Goal: Information Seeking & Learning: Learn about a topic

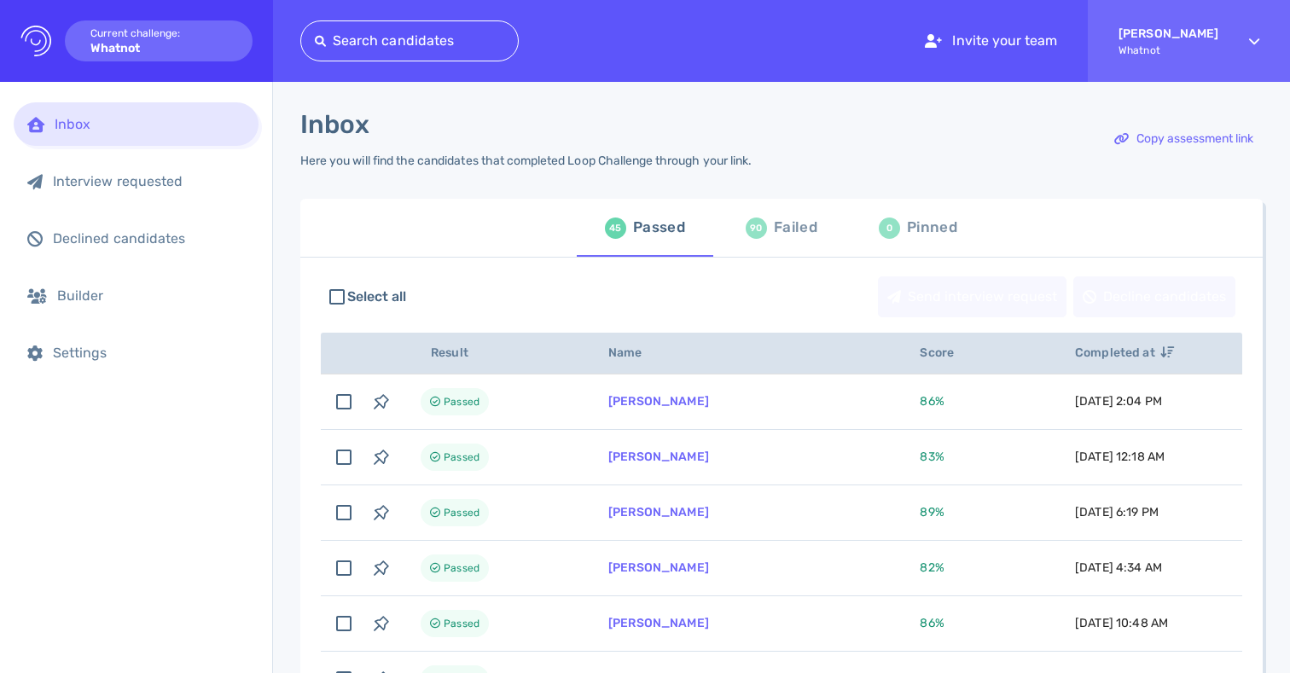
click at [658, 77] on div "Search candidates Invite your team [PERSON_NAME]" at bounding box center [794, 41] width 989 height 82
click at [702, 32] on div "Search candidates Invite your team [PERSON_NAME]" at bounding box center [794, 41] width 989 height 82
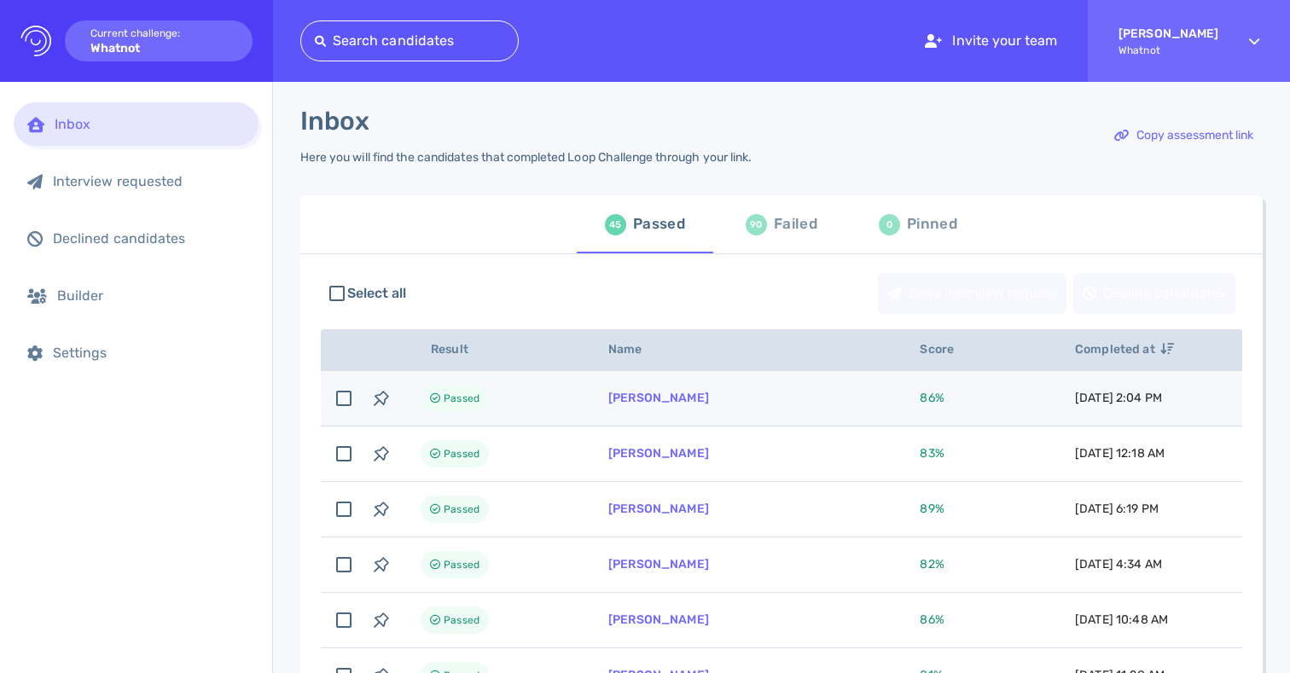
drag, startPoint x: 857, startPoint y: 417, endPoint x: 804, endPoint y: 399, distance: 55.8
click at [850, 414] on td "[PERSON_NAME]" at bounding box center [743, 398] width 311 height 55
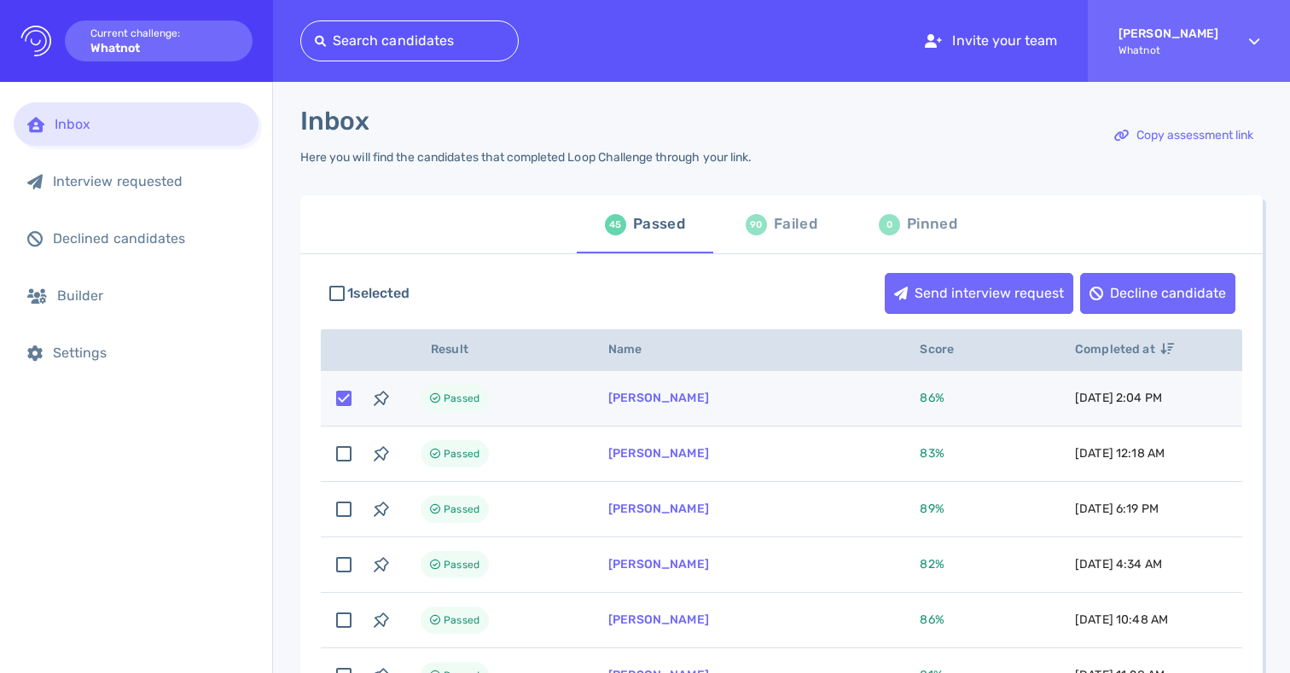
click at [786, 397] on td "[PERSON_NAME]" at bounding box center [743, 398] width 311 height 55
checkbox input "false"
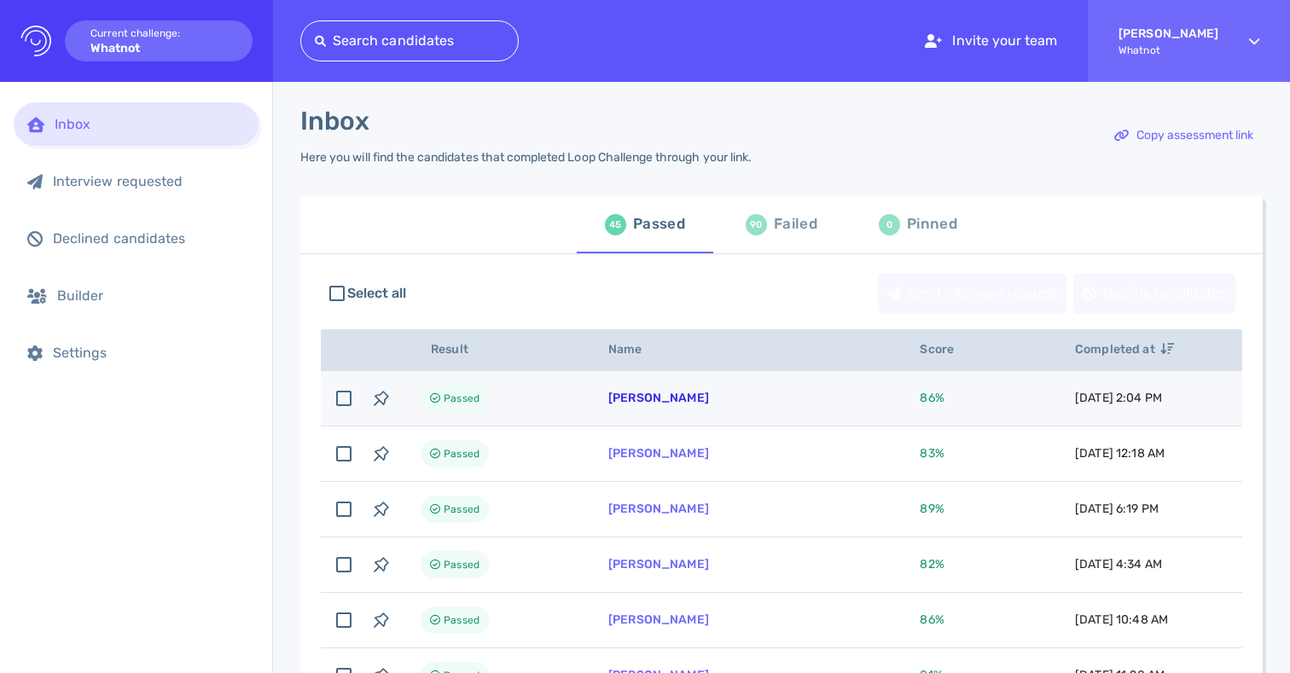
click at [623, 401] on link "[PERSON_NAME]" at bounding box center [658, 398] width 101 height 14
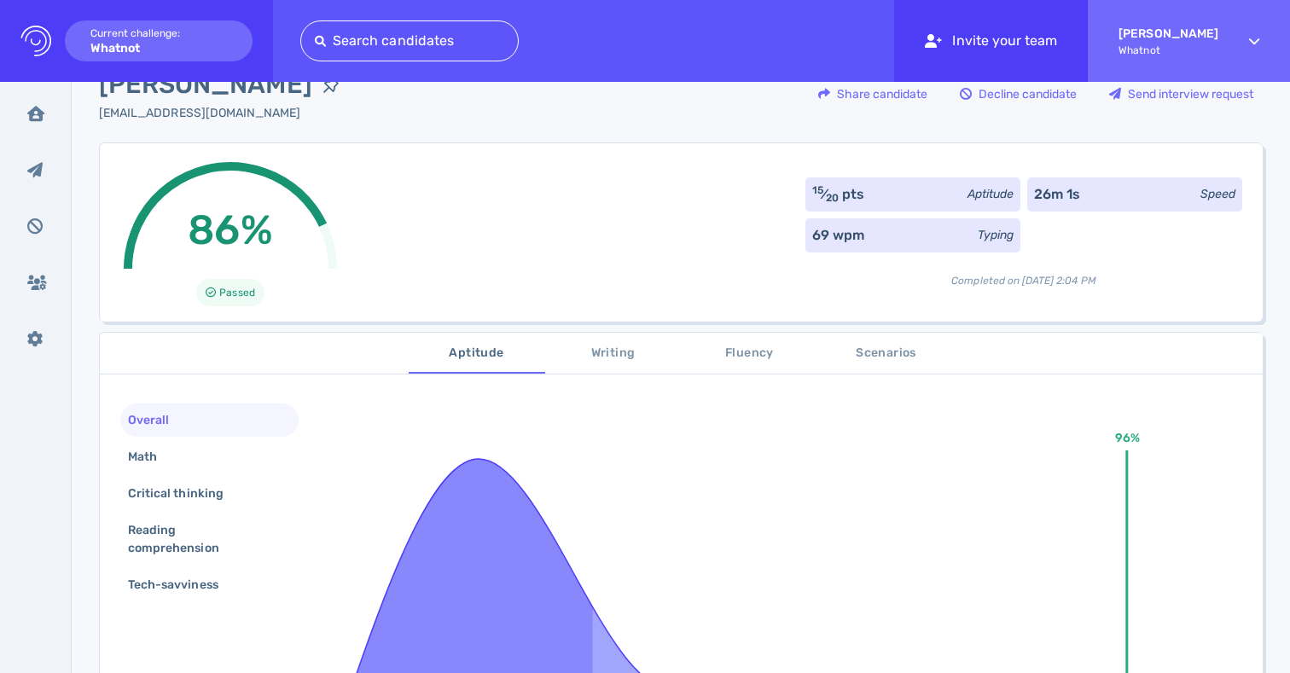
scroll to position [95, 0]
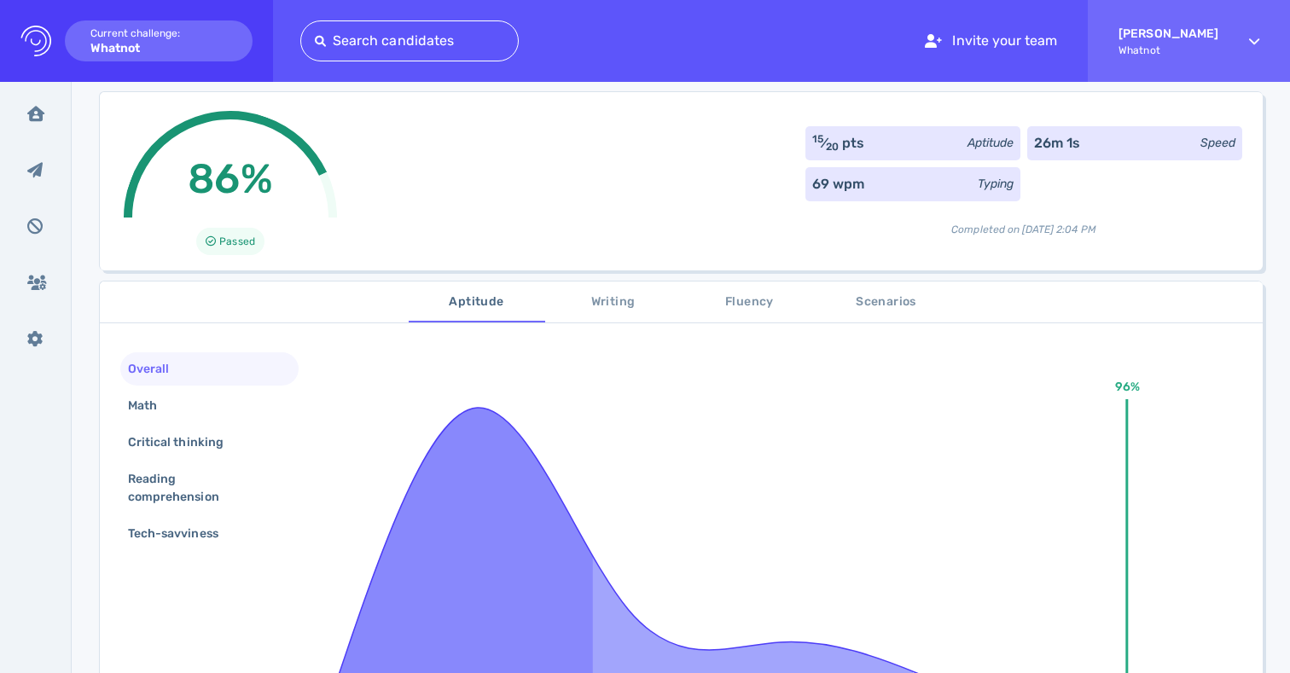
click at [518, 212] on div "86% Passed 15 ⁄ 20 pts Aptitude 26m 1s Speed 69 wpm Typing Completed on [DATE] …" at bounding box center [680, 180] width 1163 height 179
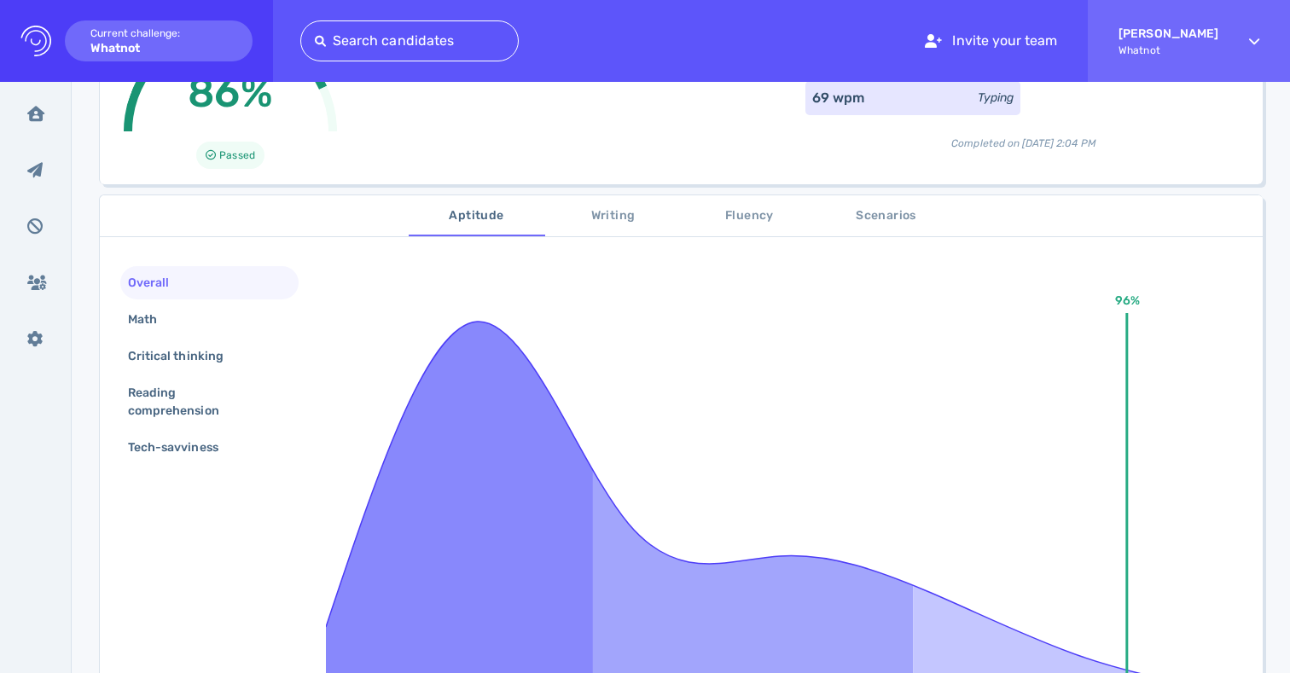
scroll to position [162, 0]
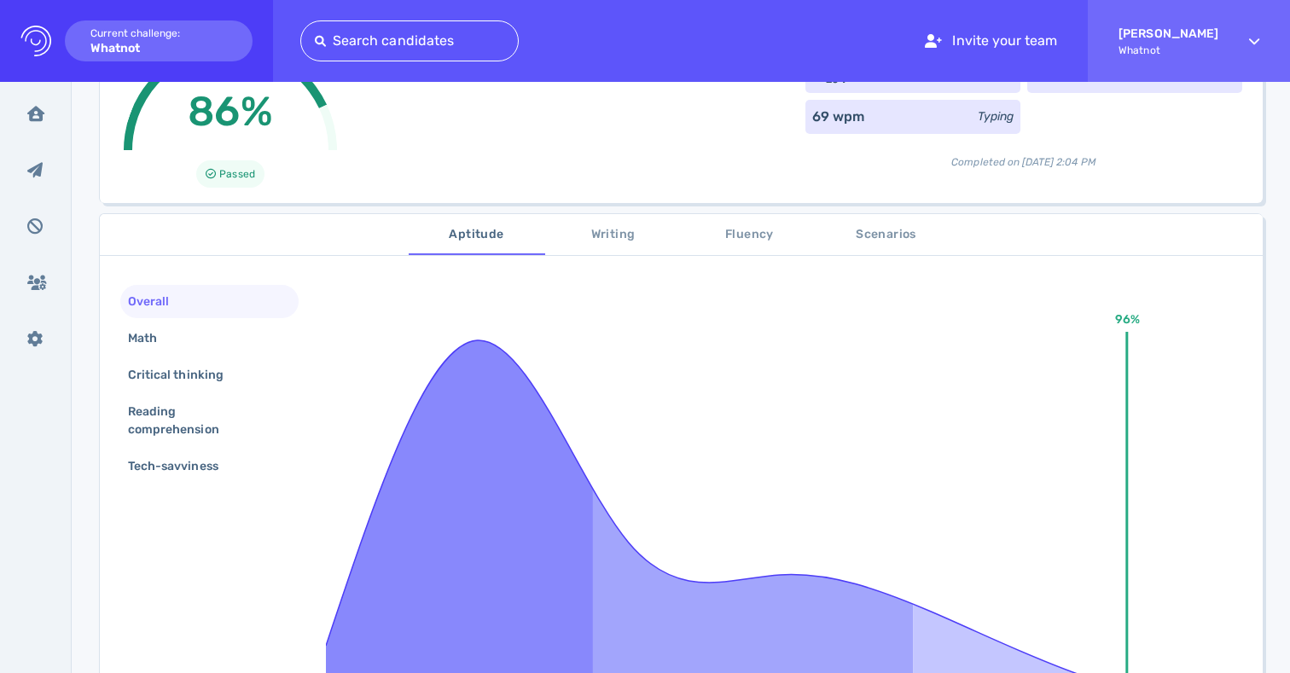
click at [585, 237] on span "Writing" at bounding box center [613, 234] width 116 height 21
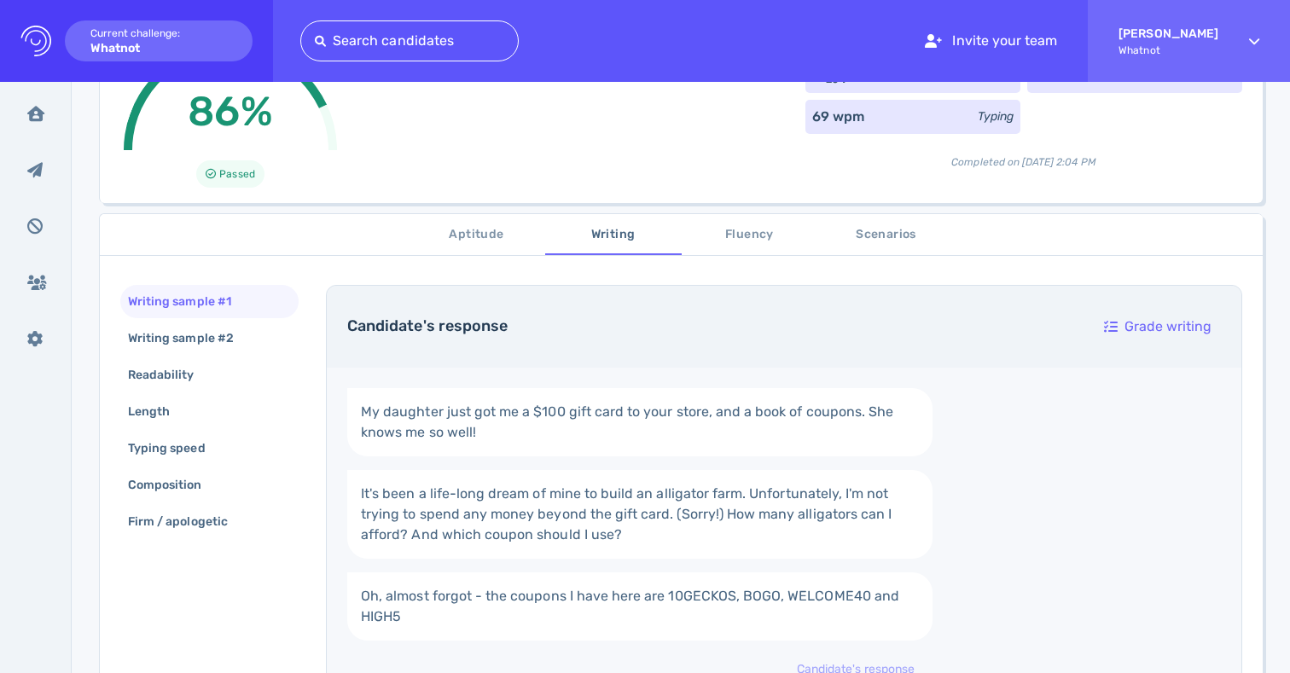
click at [730, 234] on span "Fluency" at bounding box center [750, 234] width 116 height 21
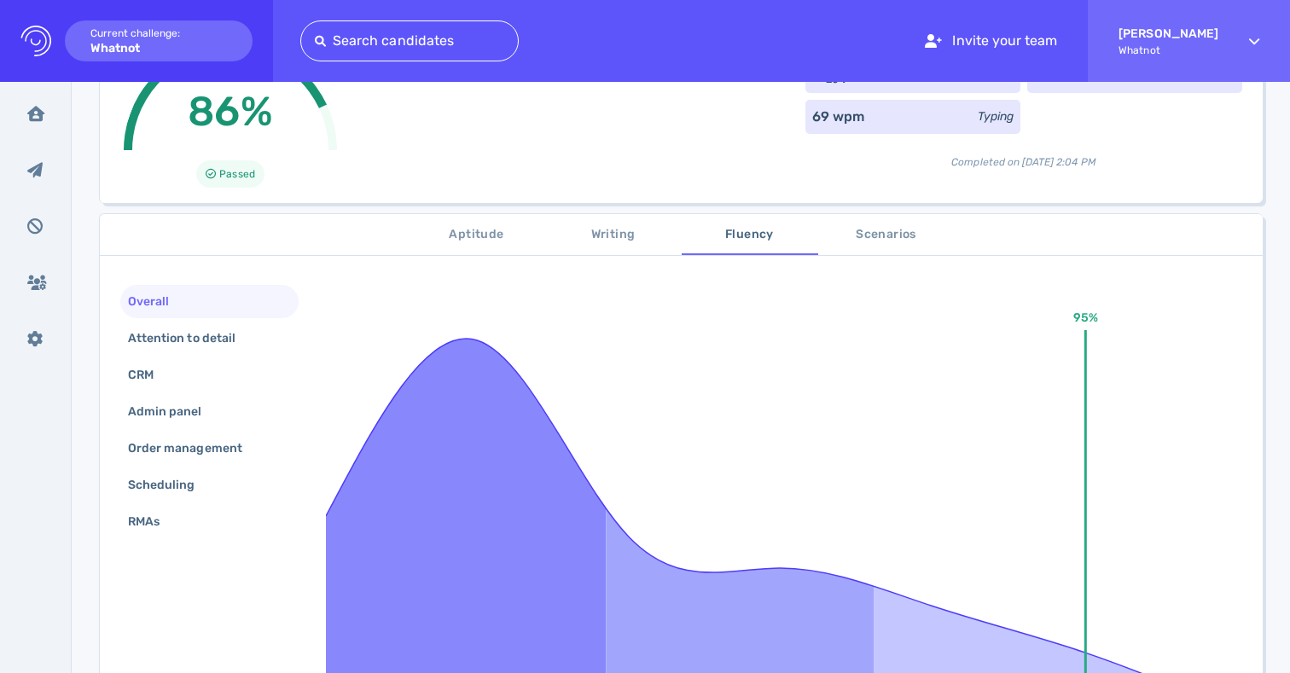
click at [850, 229] on span "Scenarios" at bounding box center [886, 234] width 116 height 21
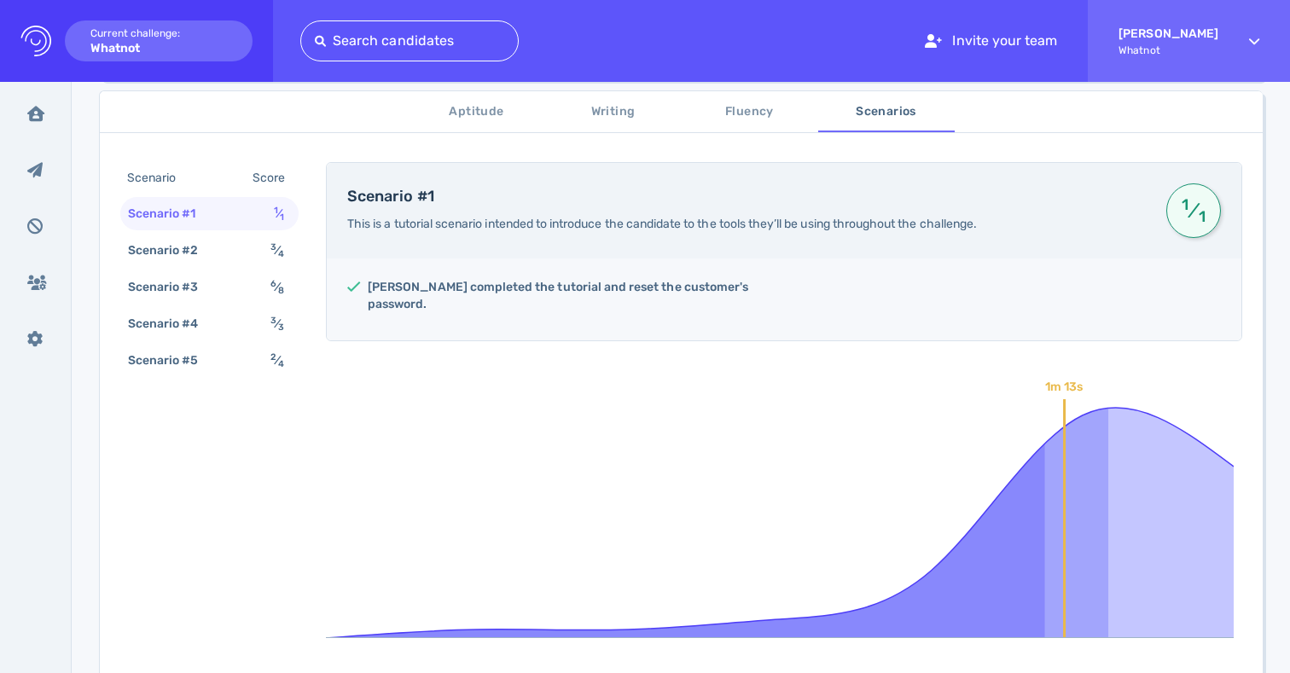
scroll to position [286, 0]
click at [235, 246] on div "Scenario #2 3 ⁄ 4" at bounding box center [209, 249] width 178 height 33
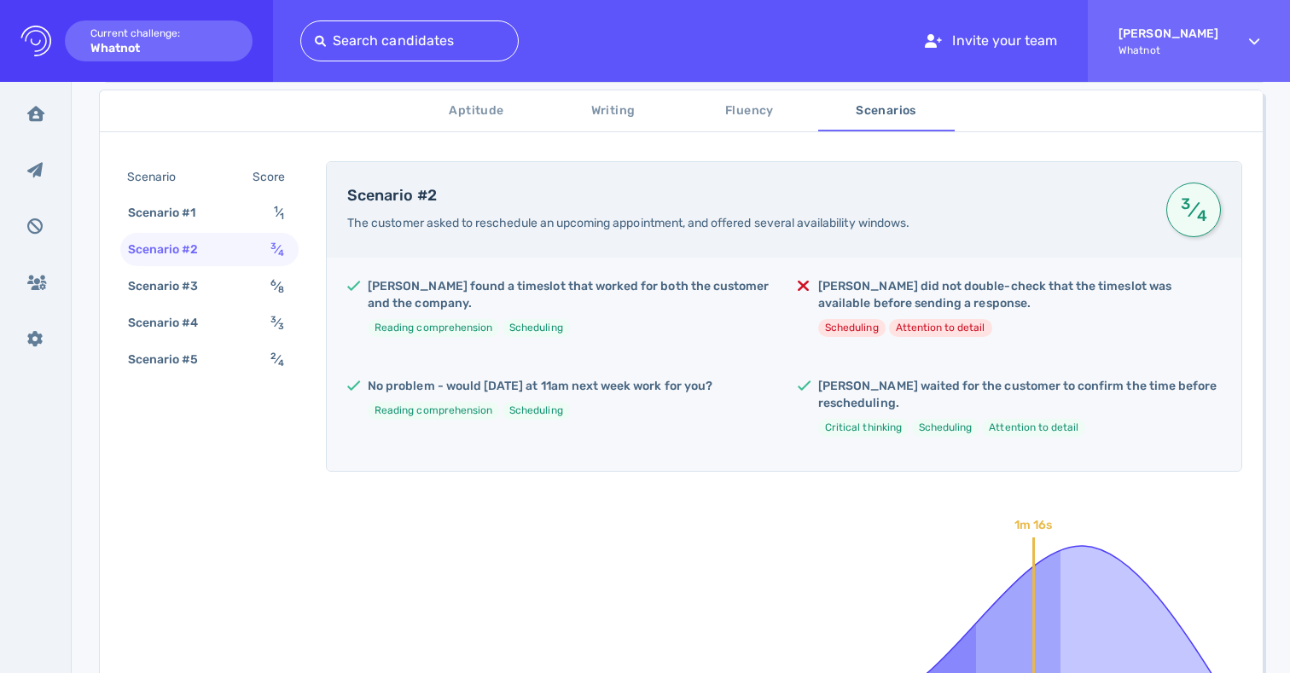
click at [408, 228] on span "The customer asked to reschedule an upcoming appointment, and offered several a…" at bounding box center [628, 223] width 562 height 14
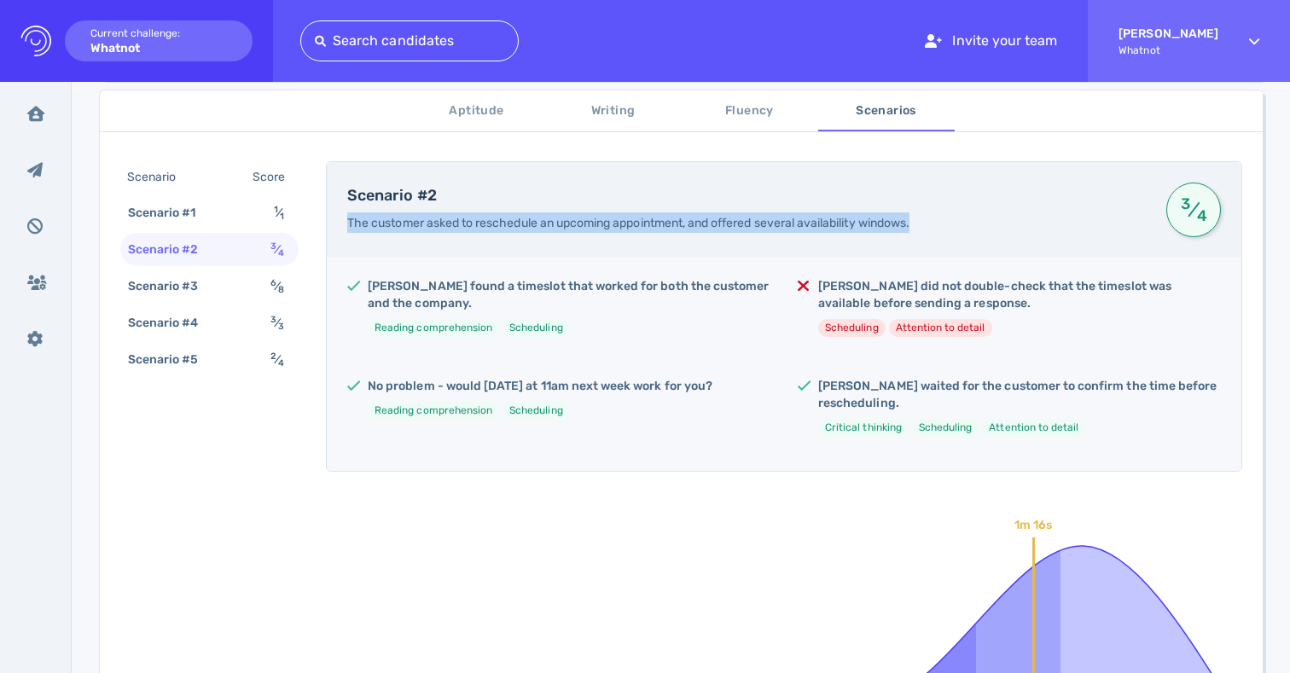
click at [408, 228] on span "The customer asked to reschedule an upcoming appointment, and offered several a…" at bounding box center [628, 223] width 562 height 14
click at [542, 243] on div "Scenario #2 The customer asked to reschedule an upcoming appointment, and offer…" at bounding box center [784, 210] width 914 height 96
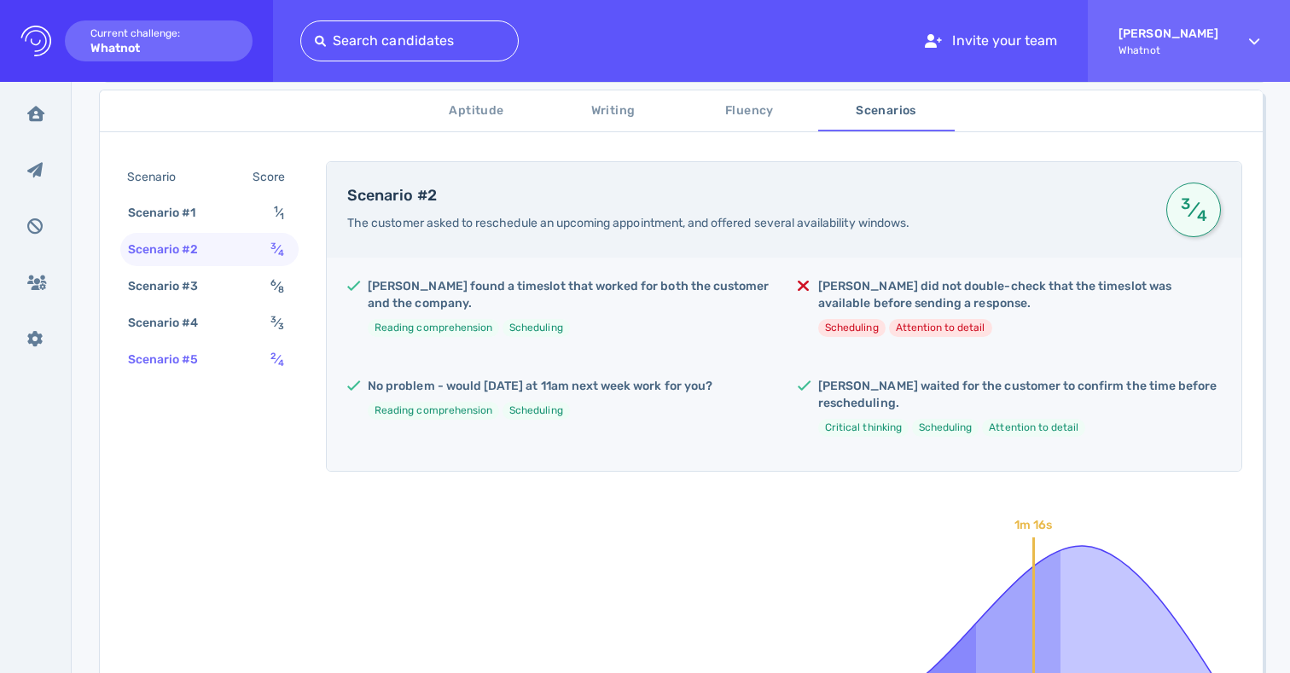
click at [256, 369] on div "Scenario #5 2 ⁄ 4" at bounding box center [209, 359] width 178 height 33
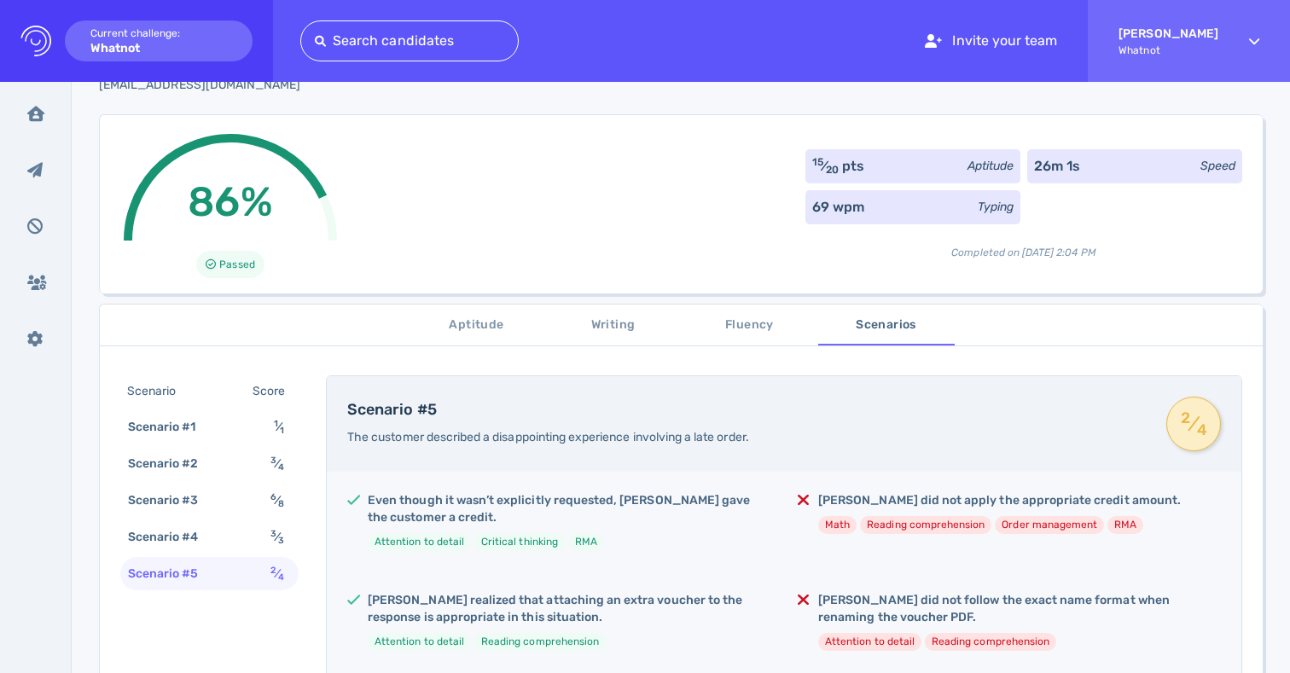
scroll to position [0, 0]
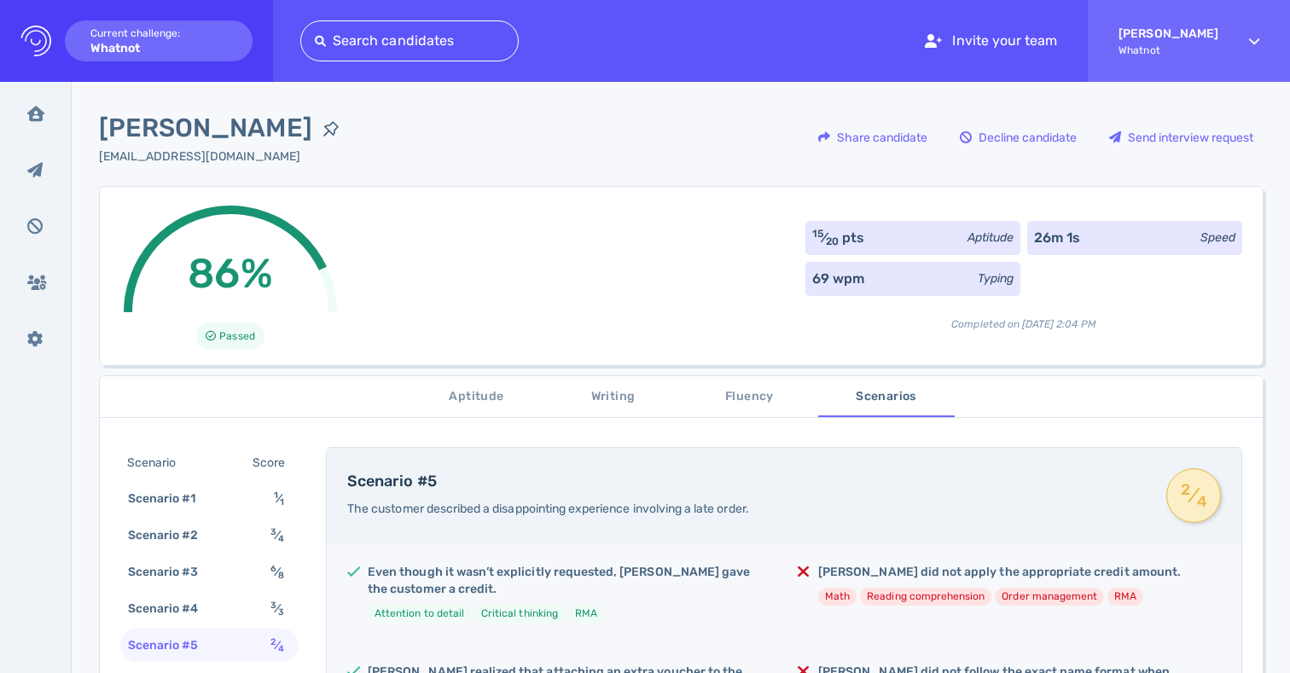
click at [585, 273] on div "86% Passed 15 ⁄ 20 pts Aptitude 26m 1s Speed 69 wpm Typing Completed on [DATE] …" at bounding box center [680, 275] width 1163 height 179
click at [546, 262] on div "86% Passed 15 ⁄ 20 pts Aptitude 26m 1s Speed 69 wpm Typing Completed on [DATE] …" at bounding box center [680, 275] width 1163 height 179
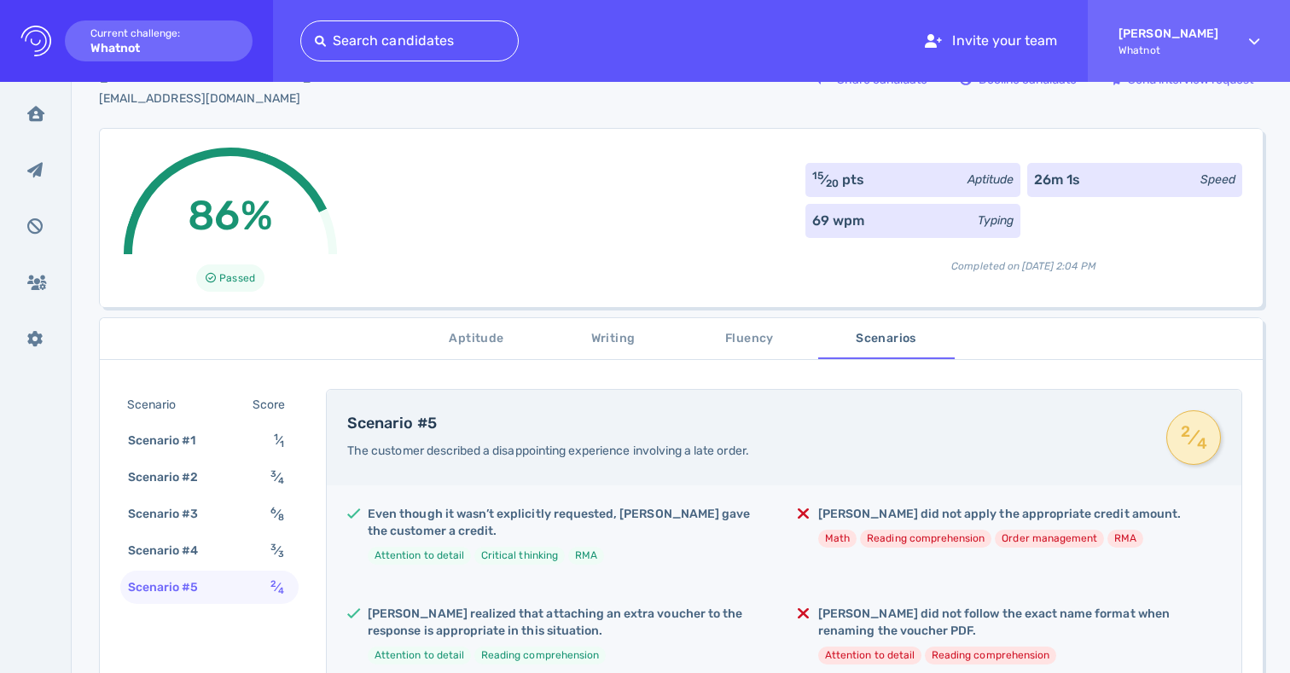
scroll to position [20, 0]
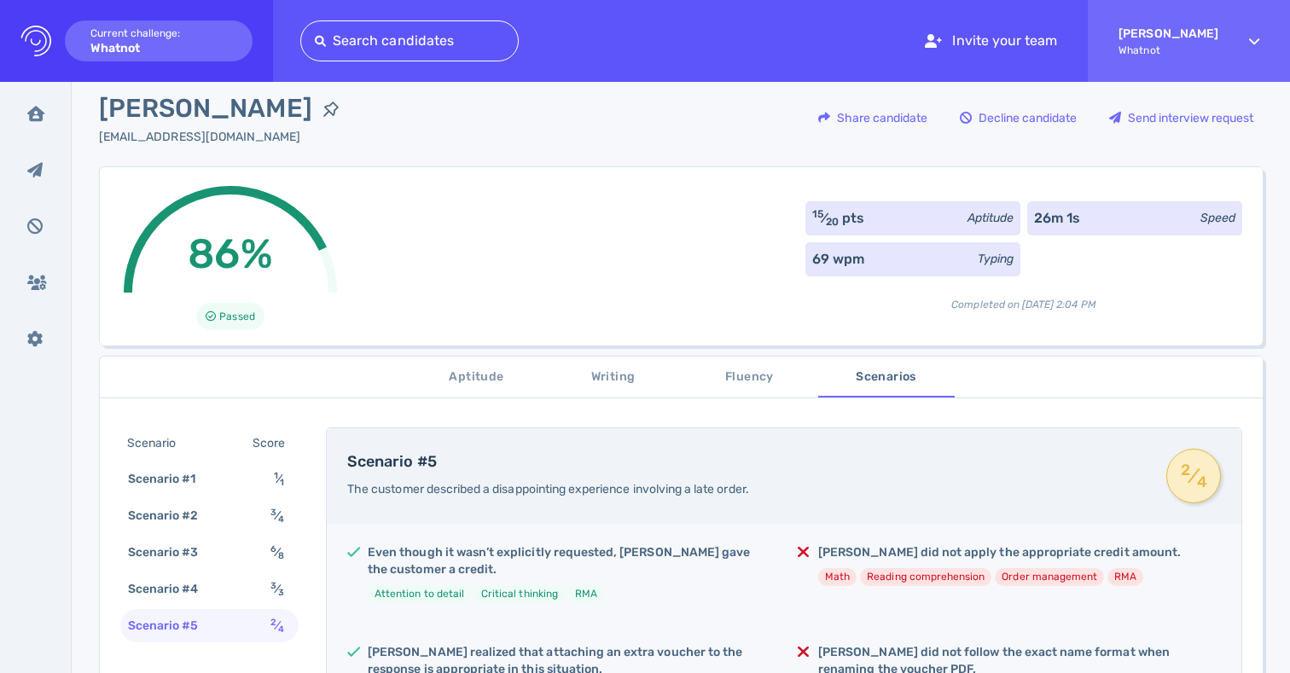
click at [568, 246] on div "86% Passed 15 ⁄ 20 pts Aptitude 26m 1s Speed 69 wpm Typing Completed on [DATE] …" at bounding box center [680, 255] width 1163 height 179
click at [702, 221] on div "86% Passed 15 ⁄ 20 pts Aptitude 26m 1s Speed 69 wpm Typing Completed on [DATE] …" at bounding box center [680, 255] width 1163 height 179
click at [538, 290] on div "86% Passed 15 ⁄ 20 pts Aptitude 26m 1s Speed 69 wpm Typing Completed on [DATE] …" at bounding box center [680, 255] width 1163 height 179
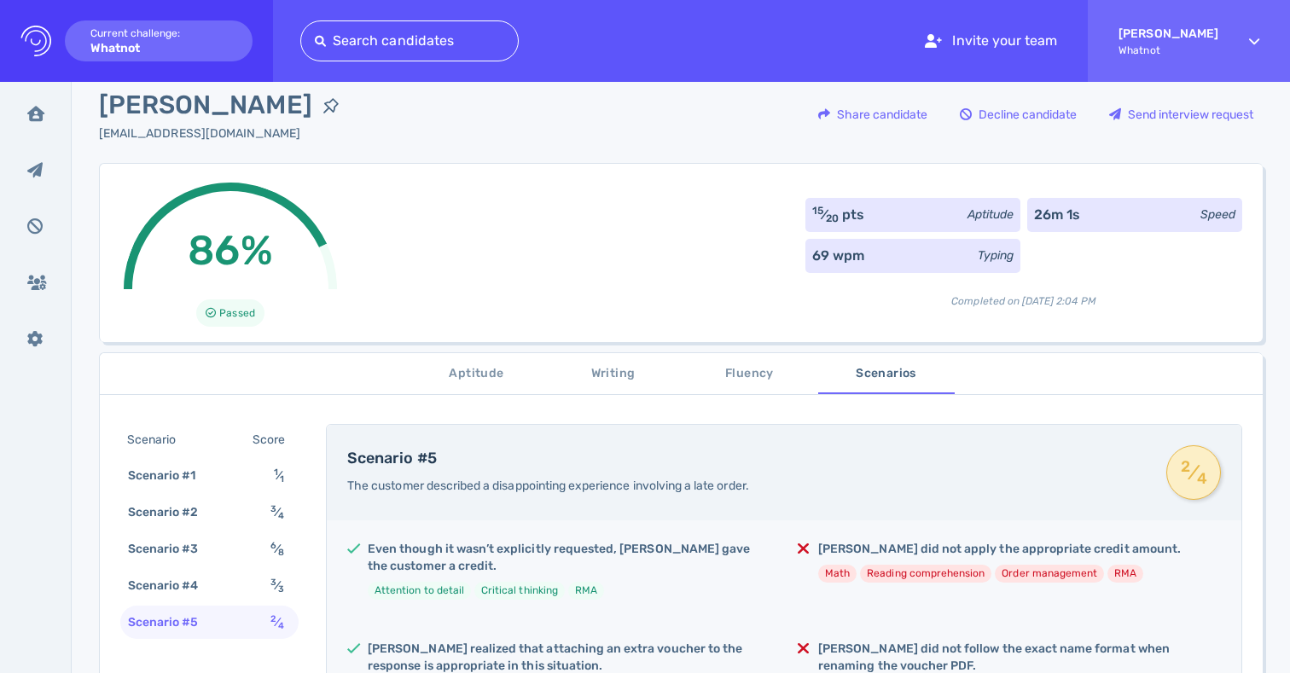
click at [381, 267] on div "86% Passed 15 ⁄ 20 pts Aptitude 26m 1s Speed 69 wpm Typing Completed on [DATE] …" at bounding box center [680, 252] width 1163 height 179
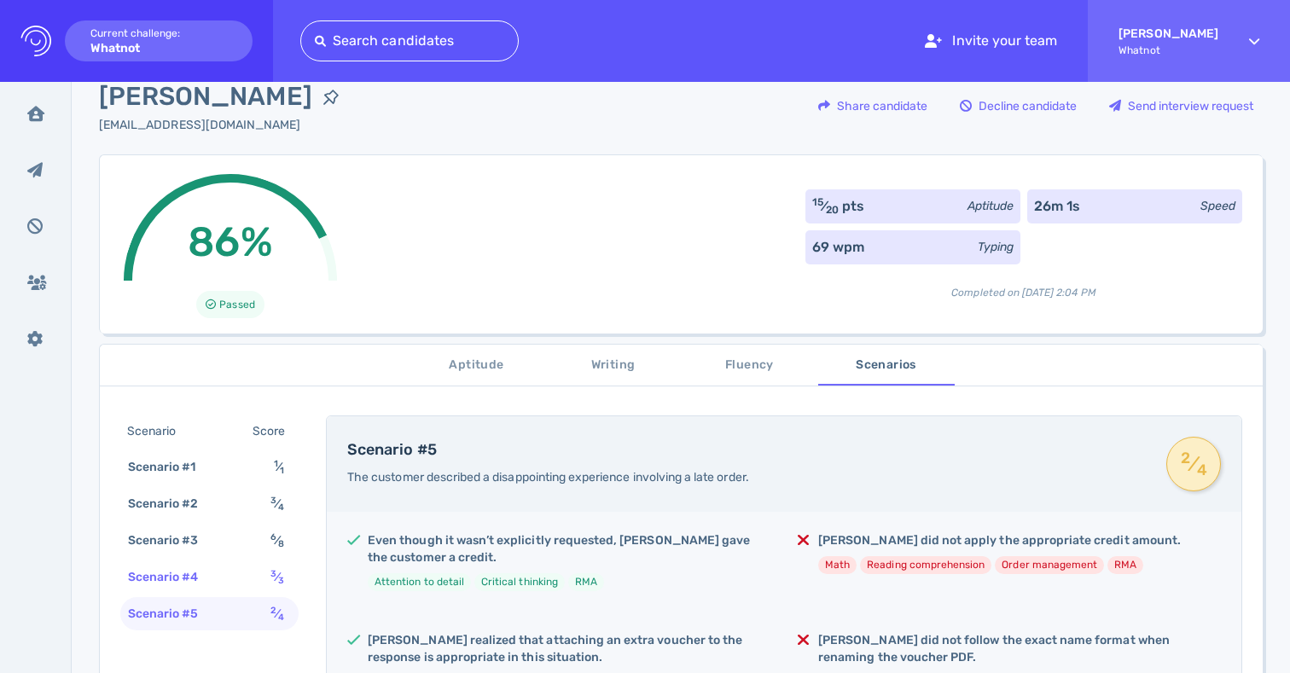
scroll to position [71, 0]
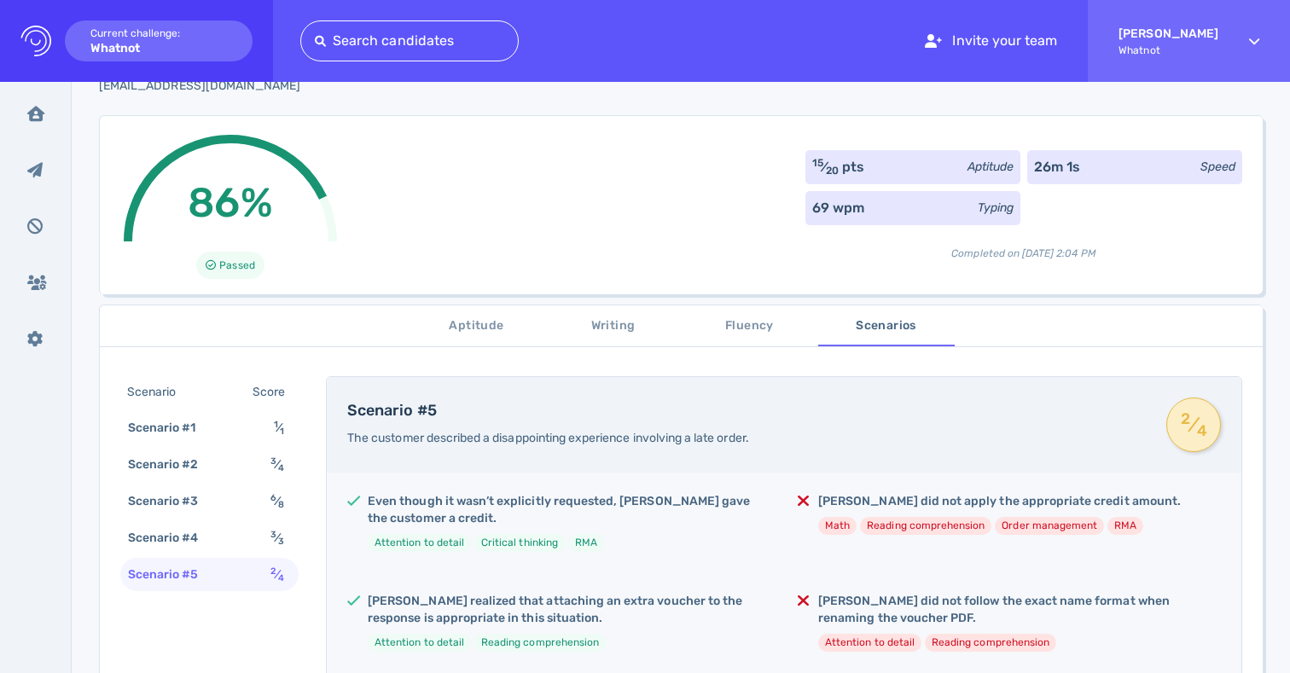
click at [560, 210] on div "86% Passed 15 ⁄ 20 pts Aptitude 26m 1s Speed 69 wpm Typing Completed on [DATE] …" at bounding box center [680, 204] width 1163 height 179
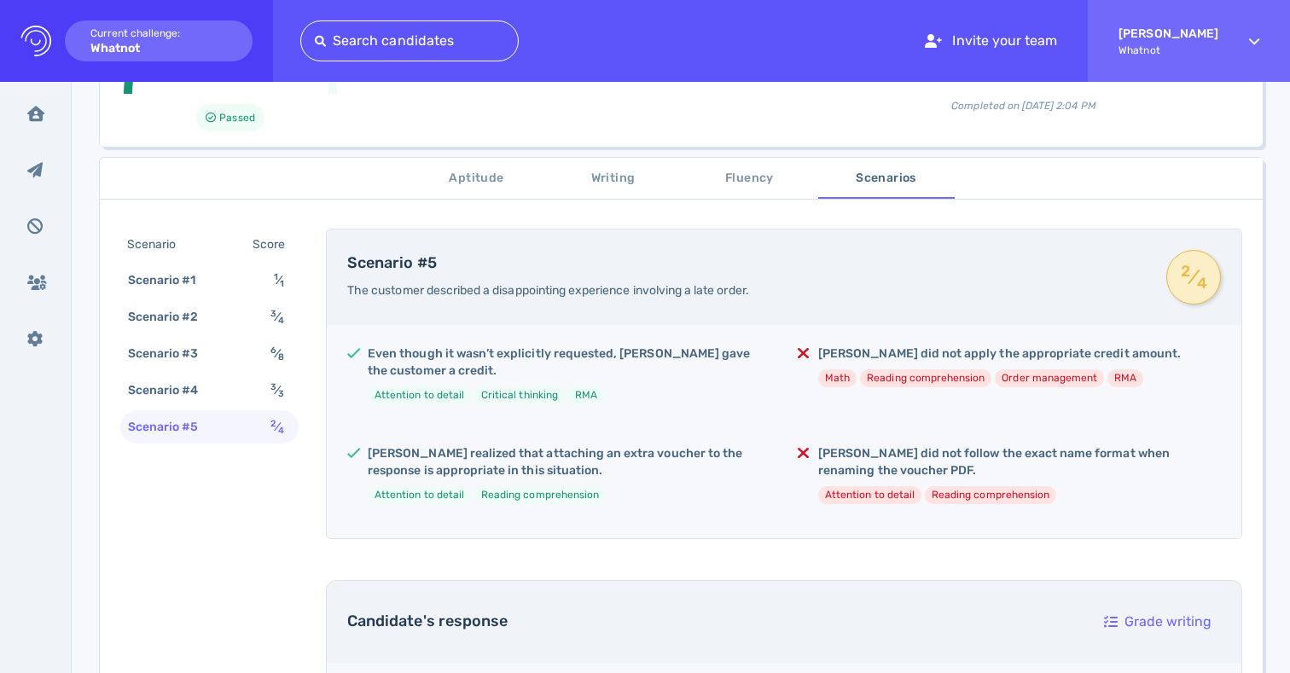
scroll to position [221, 0]
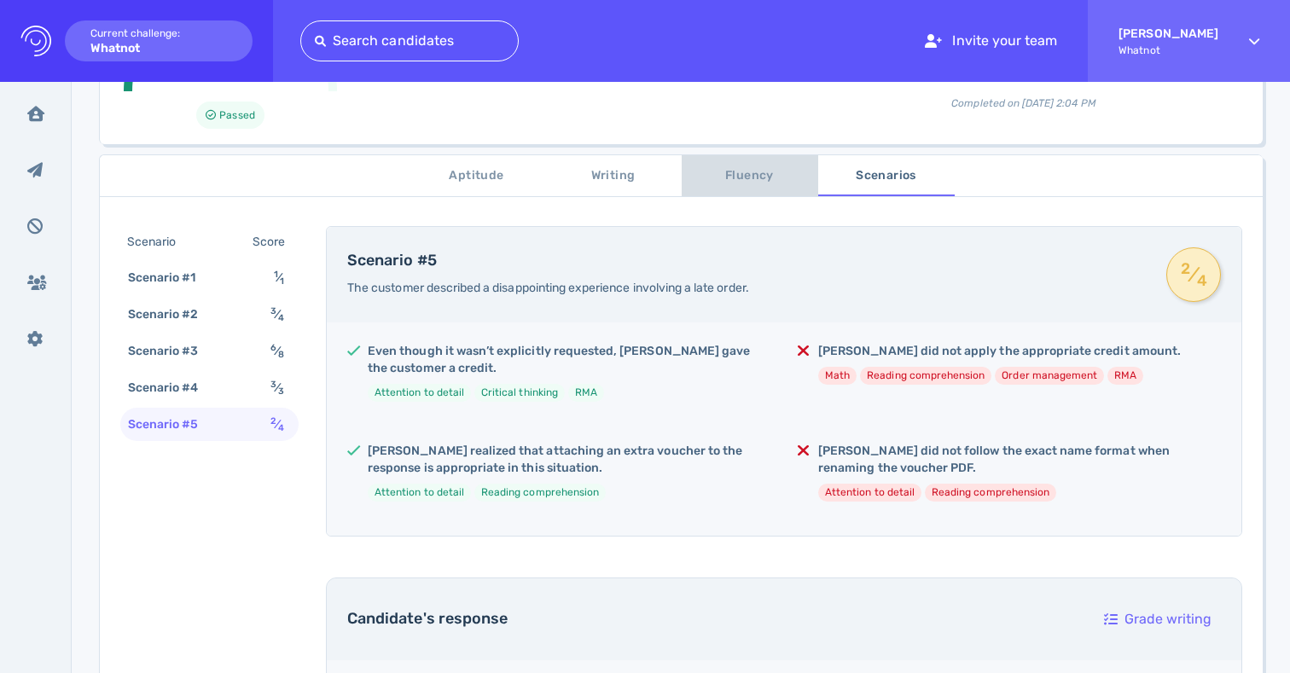
click at [741, 182] on span "Fluency" at bounding box center [750, 175] width 116 height 21
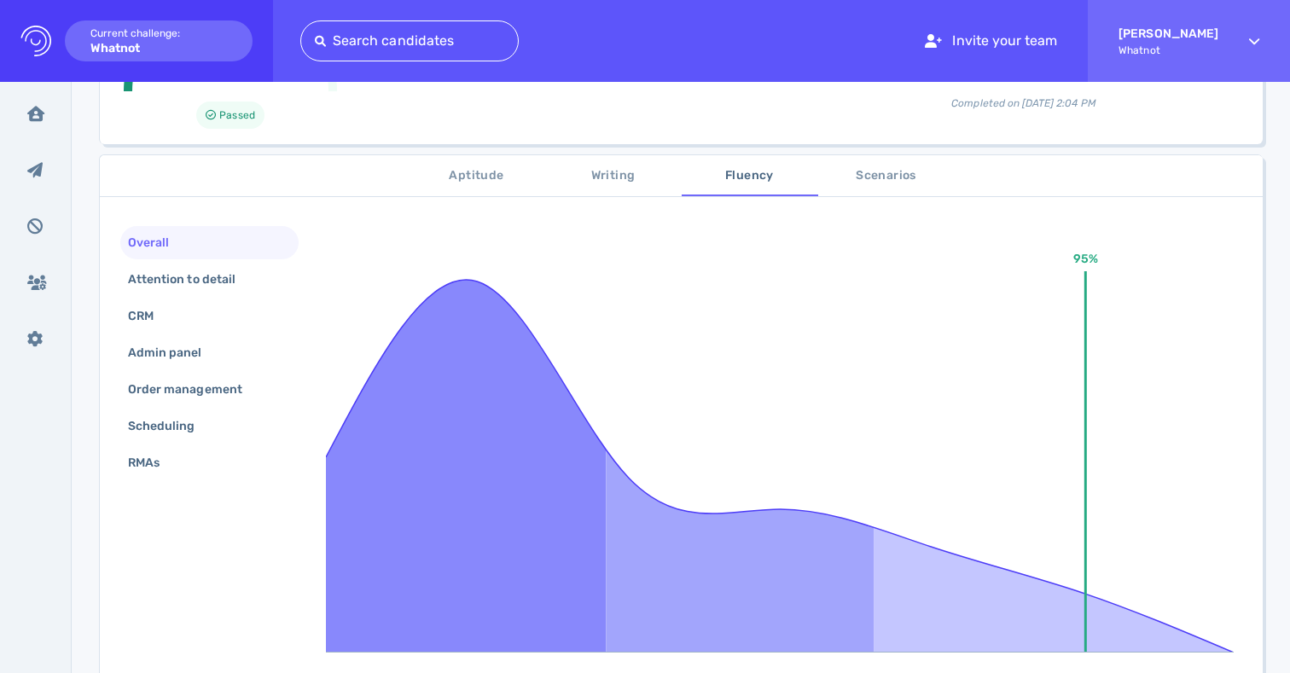
drag, startPoint x: 641, startPoint y: 192, endPoint x: 572, endPoint y: 177, distance: 69.8
click at [641, 192] on button "Writing" at bounding box center [613, 175] width 136 height 41
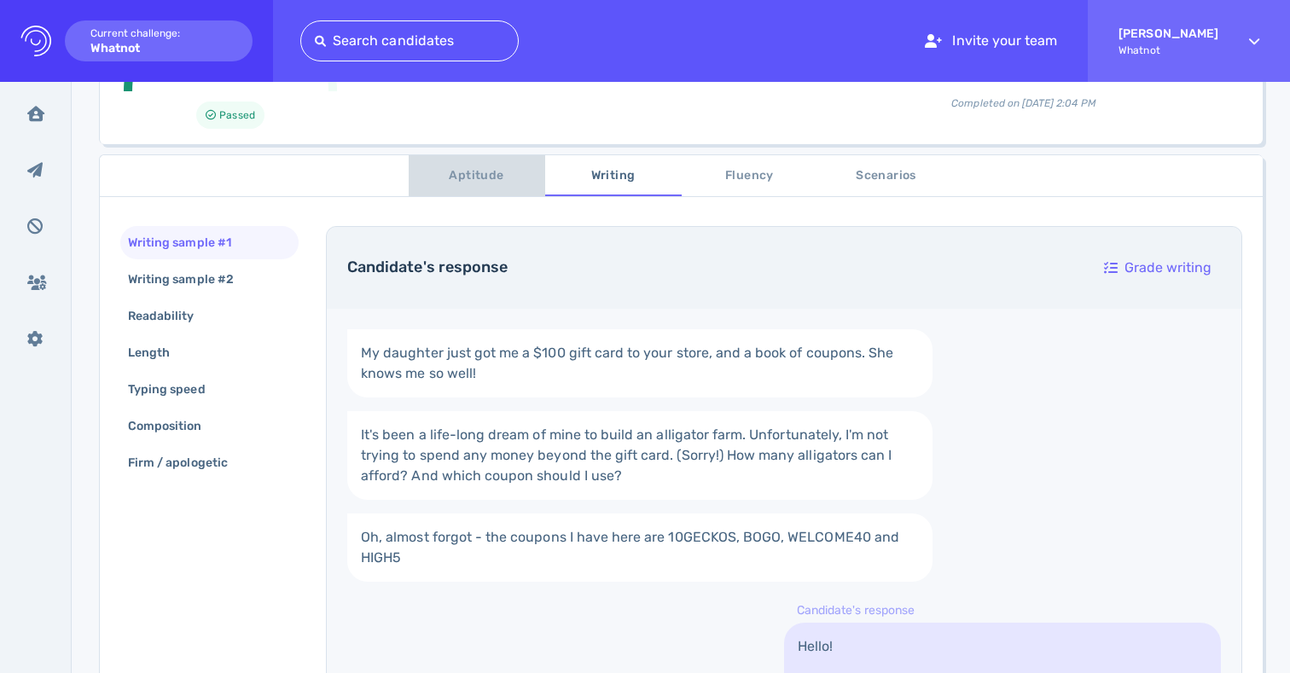
click at [441, 174] on span "Aptitude" at bounding box center [477, 175] width 116 height 21
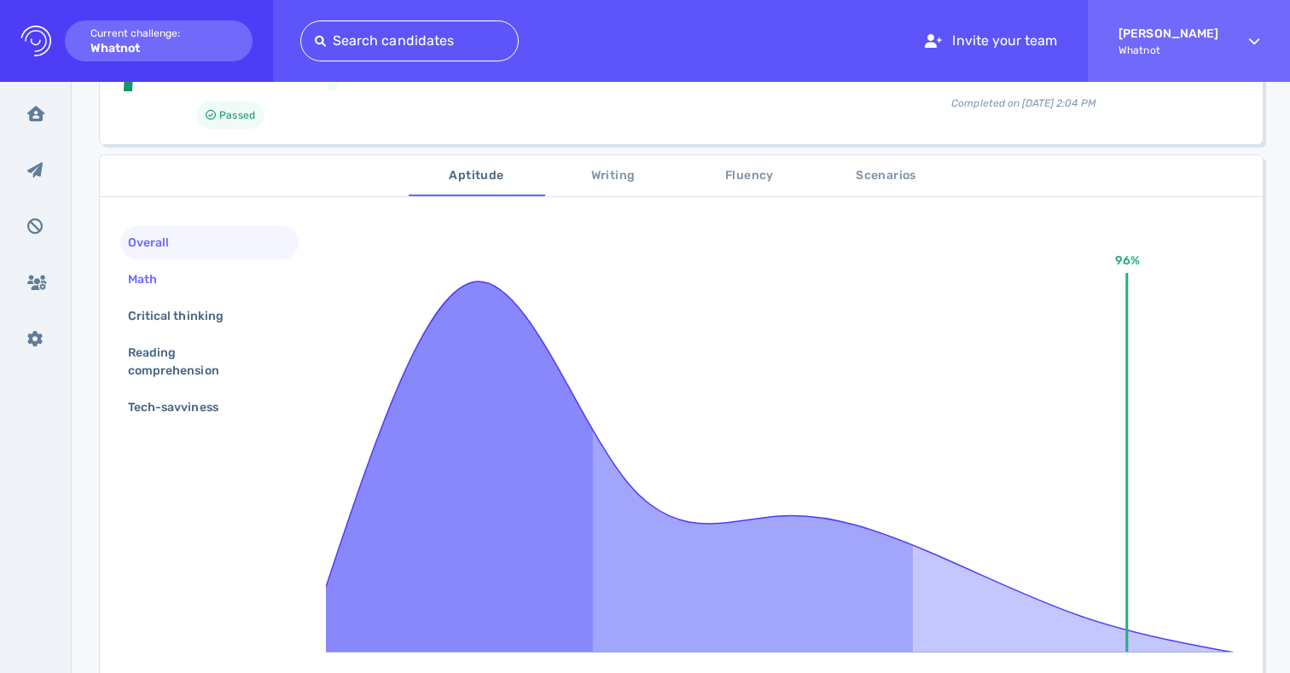
click at [140, 283] on div "Math" at bounding box center [151, 279] width 53 height 25
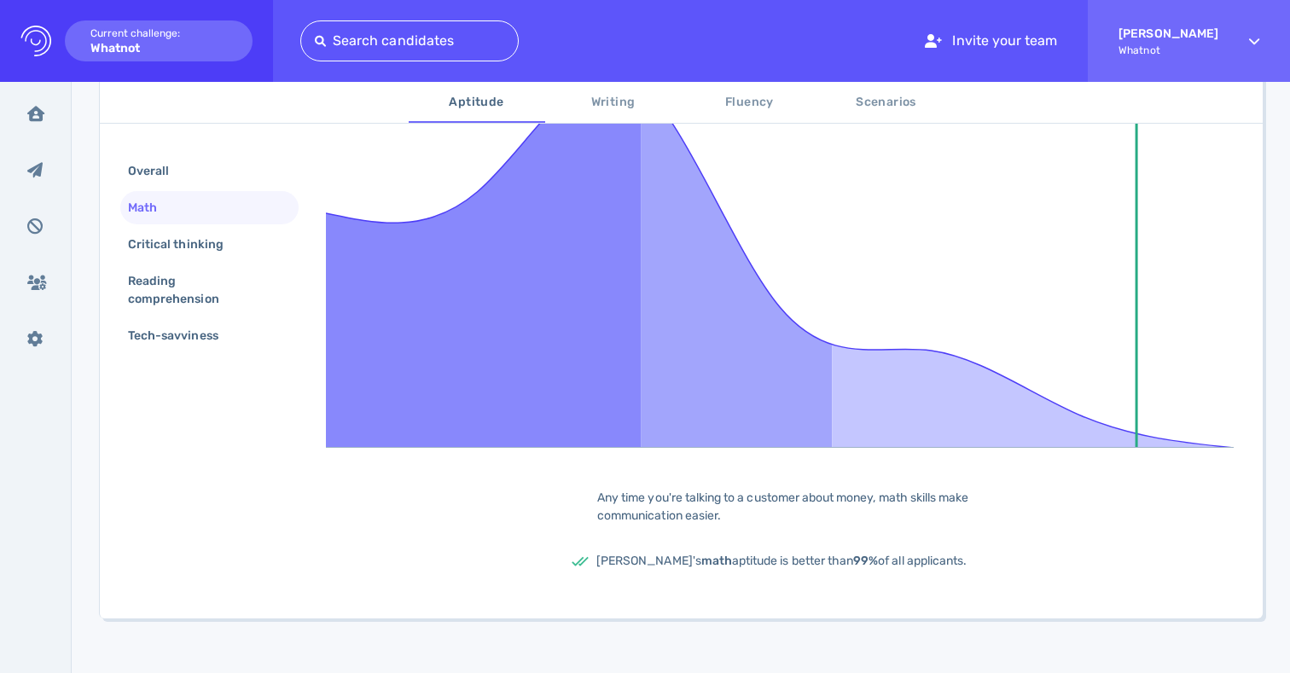
scroll to position [439, 0]
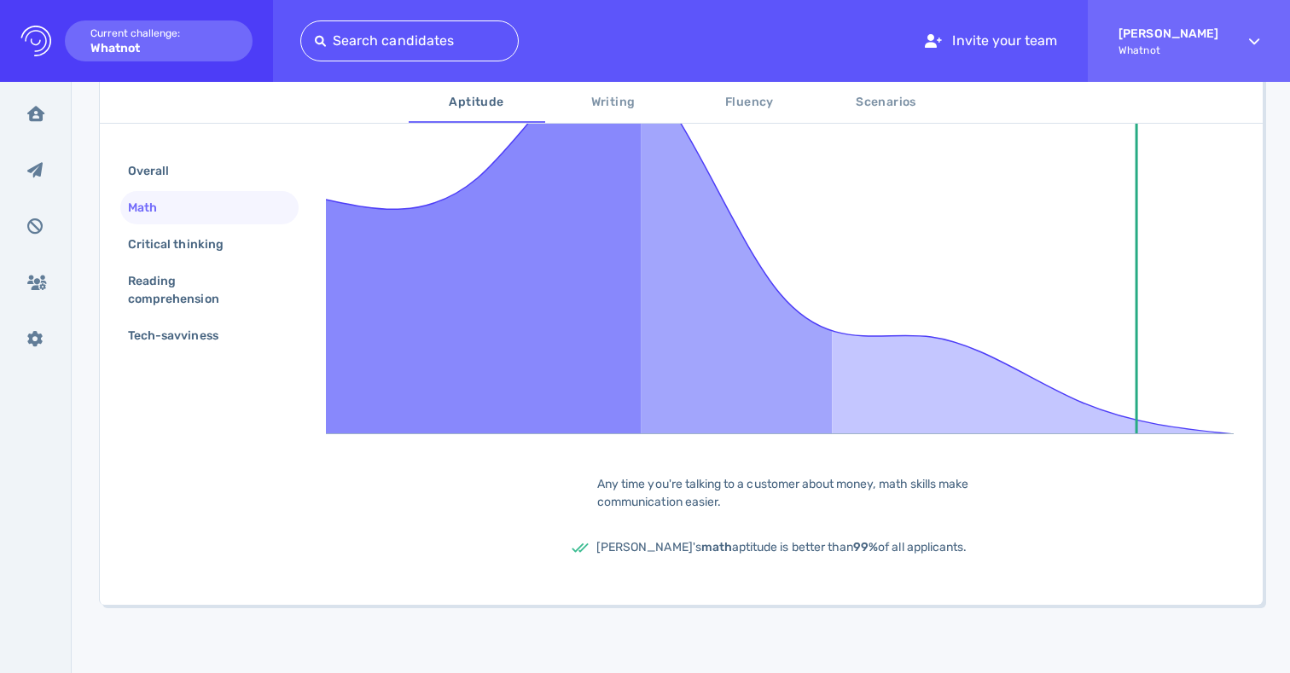
click at [720, 552] on span "[PERSON_NAME]'s math aptitude is better than 99% of all applicants." at bounding box center [781, 547] width 370 height 14
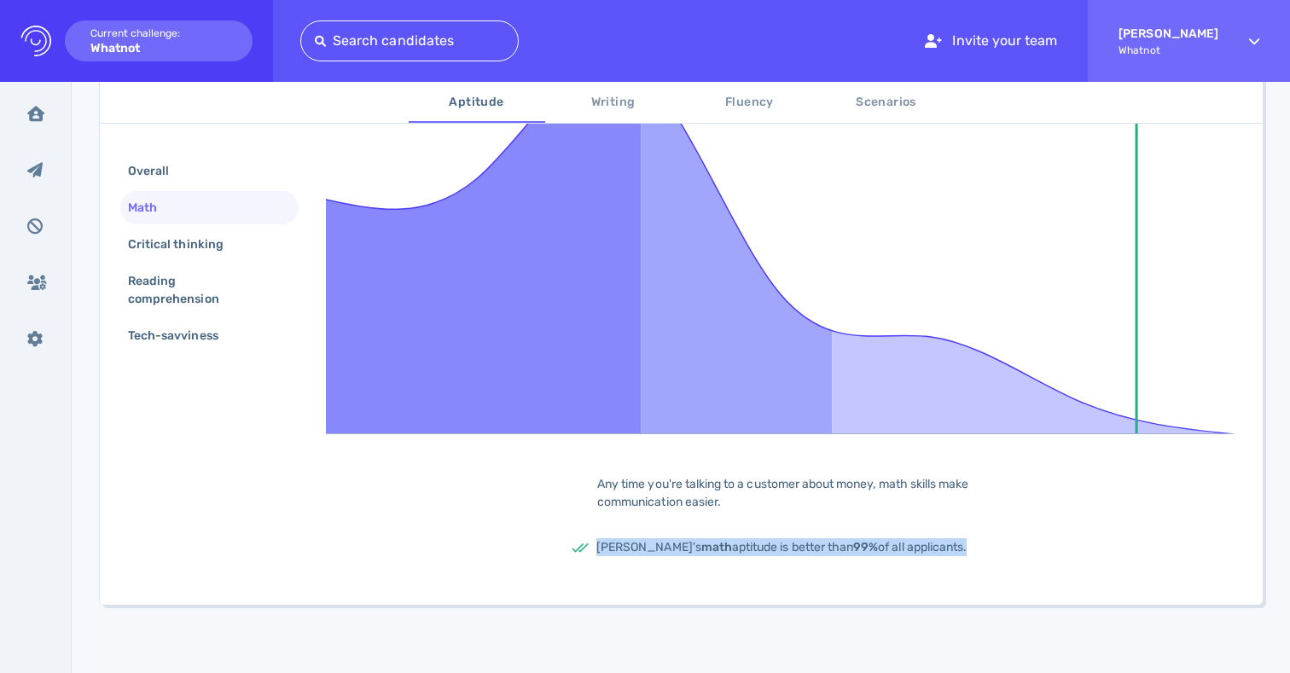
click at [720, 552] on span "[PERSON_NAME]'s math aptitude is better than 99% of all applicants." at bounding box center [781, 547] width 370 height 14
drag, startPoint x: 720, startPoint y: 552, endPoint x: 802, endPoint y: 558, distance: 82.1
click at [720, 552] on span "[PERSON_NAME]'s math aptitude is better than 99% of all applicants." at bounding box center [781, 547] width 370 height 14
click at [889, 562] on div "99% Any time you're talking to a customer about money, math skills make communi…" at bounding box center [784, 296] width 916 height 577
click at [178, 273] on div "Reading comprehension" at bounding box center [203, 290] width 156 height 43
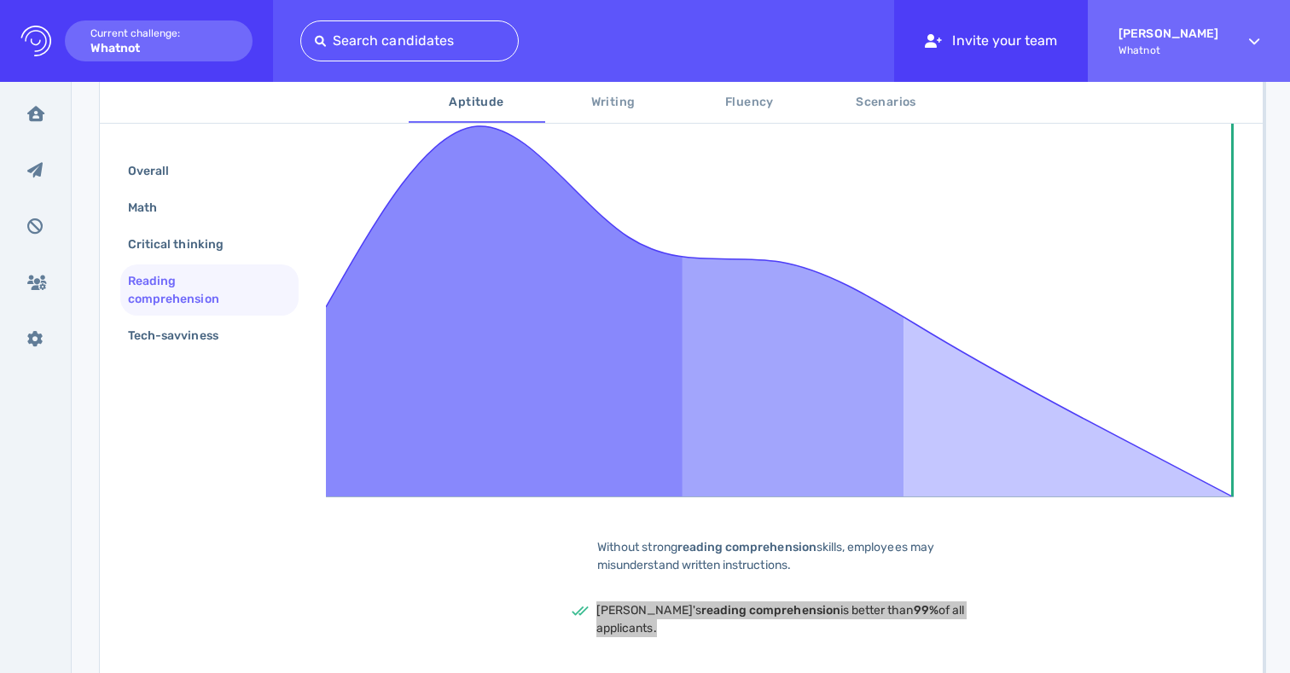
scroll to position [456, 0]
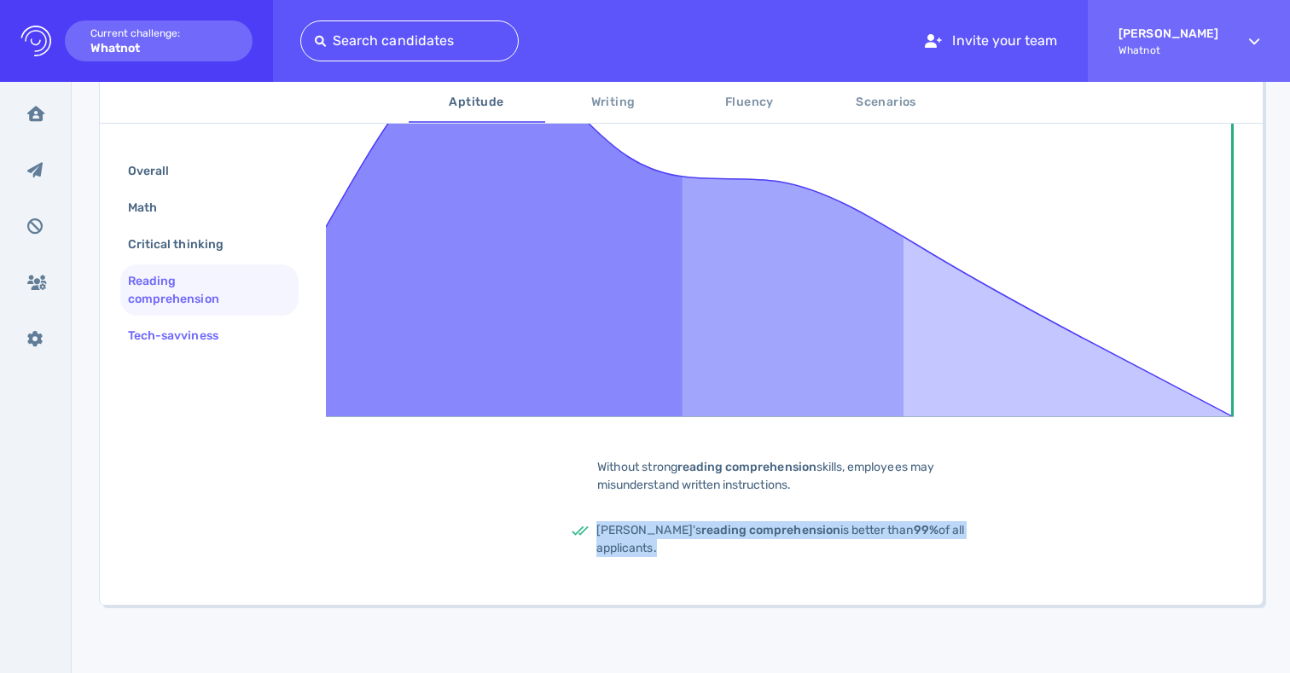
click at [202, 345] on div "Tech-savviness" at bounding box center [182, 335] width 114 height 25
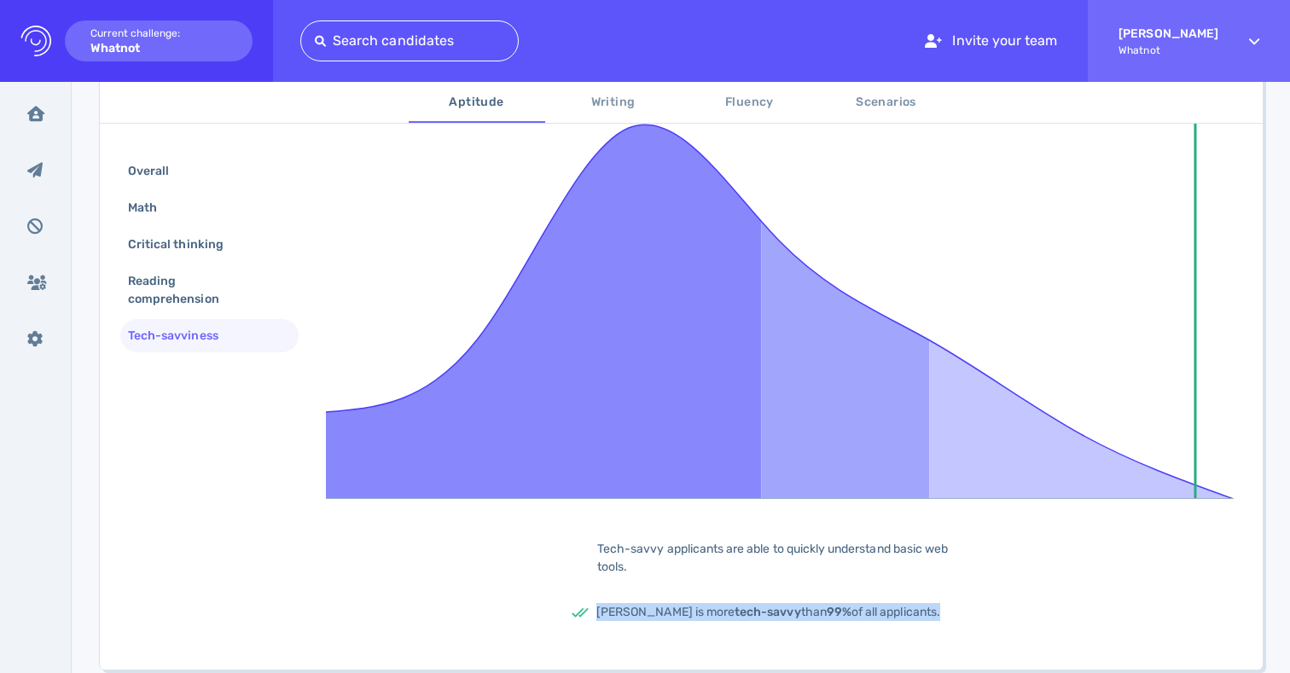
scroll to position [279, 0]
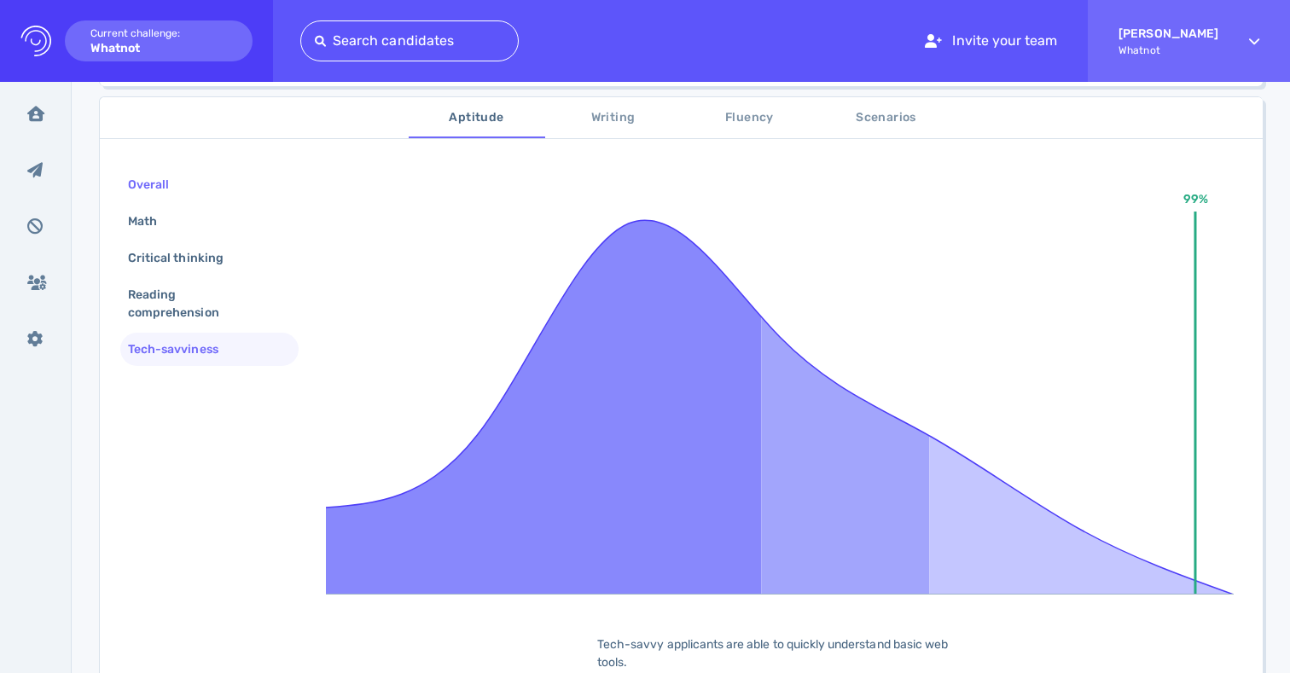
click at [150, 189] on div "Overall" at bounding box center [157, 184] width 65 height 25
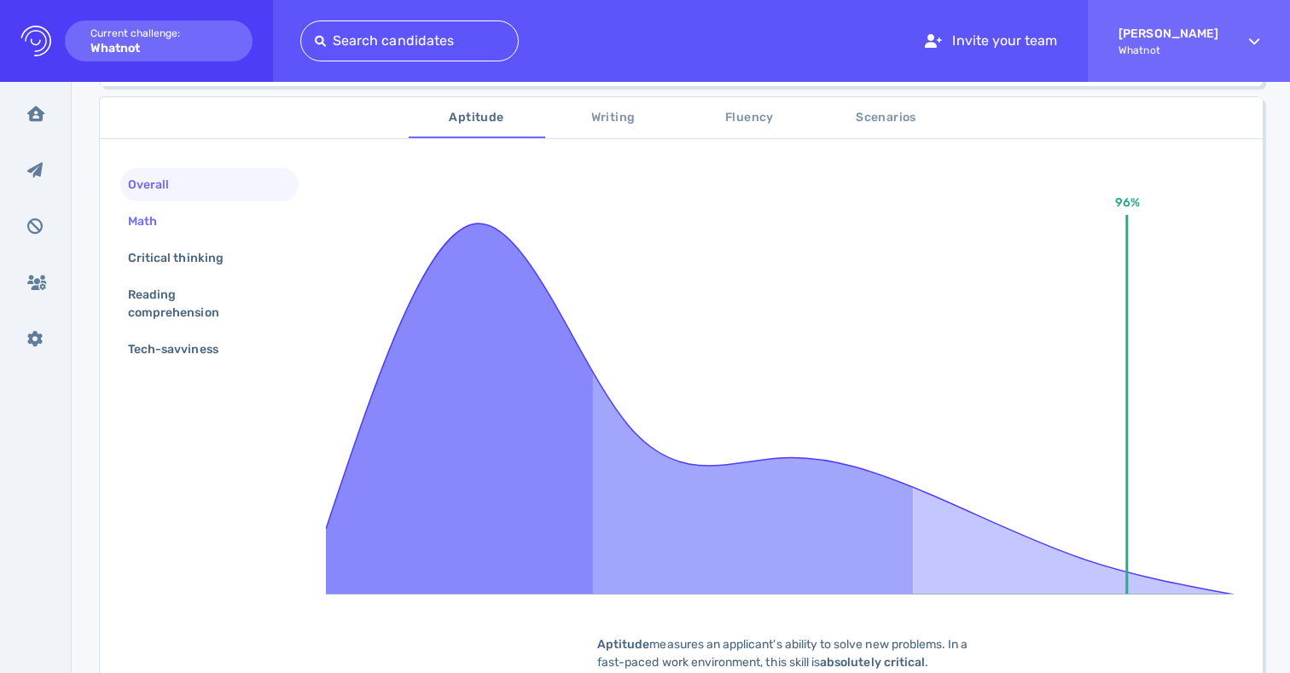
click at [148, 216] on div "Math" at bounding box center [151, 221] width 53 height 25
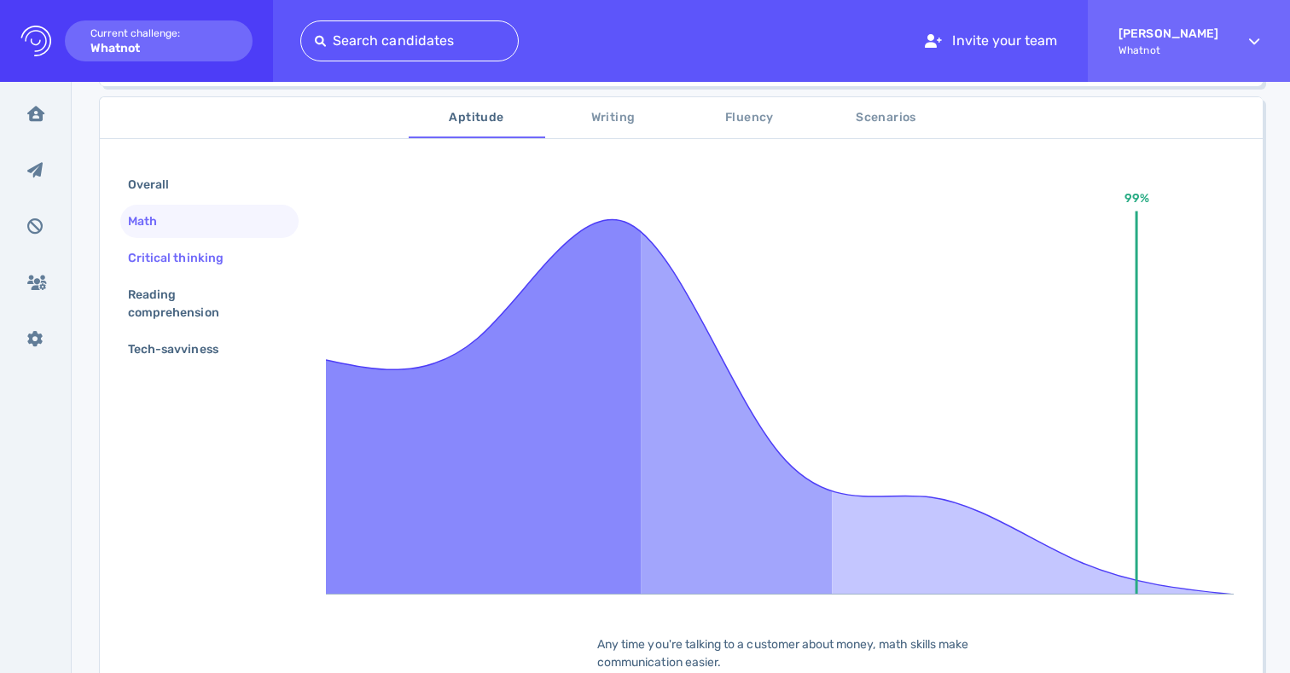
click at [192, 263] on div "Critical thinking" at bounding box center [184, 258] width 119 height 25
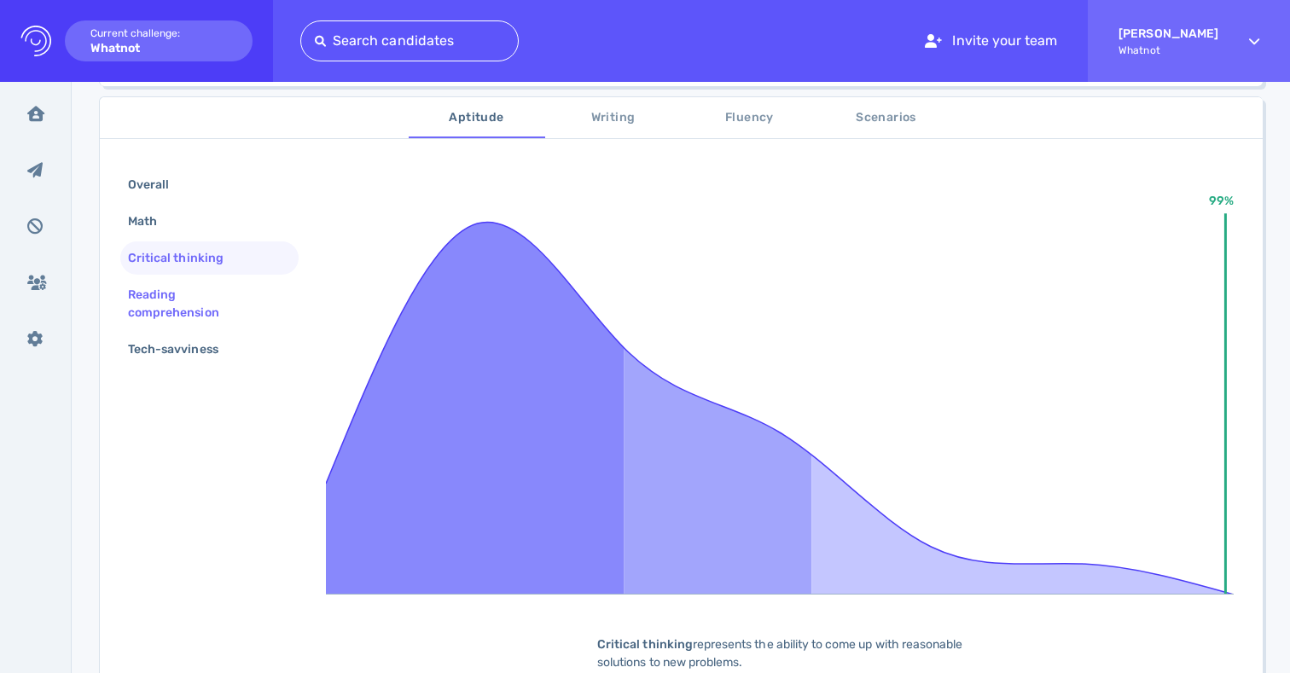
click at [177, 303] on div "Reading comprehension" at bounding box center [203, 303] width 156 height 43
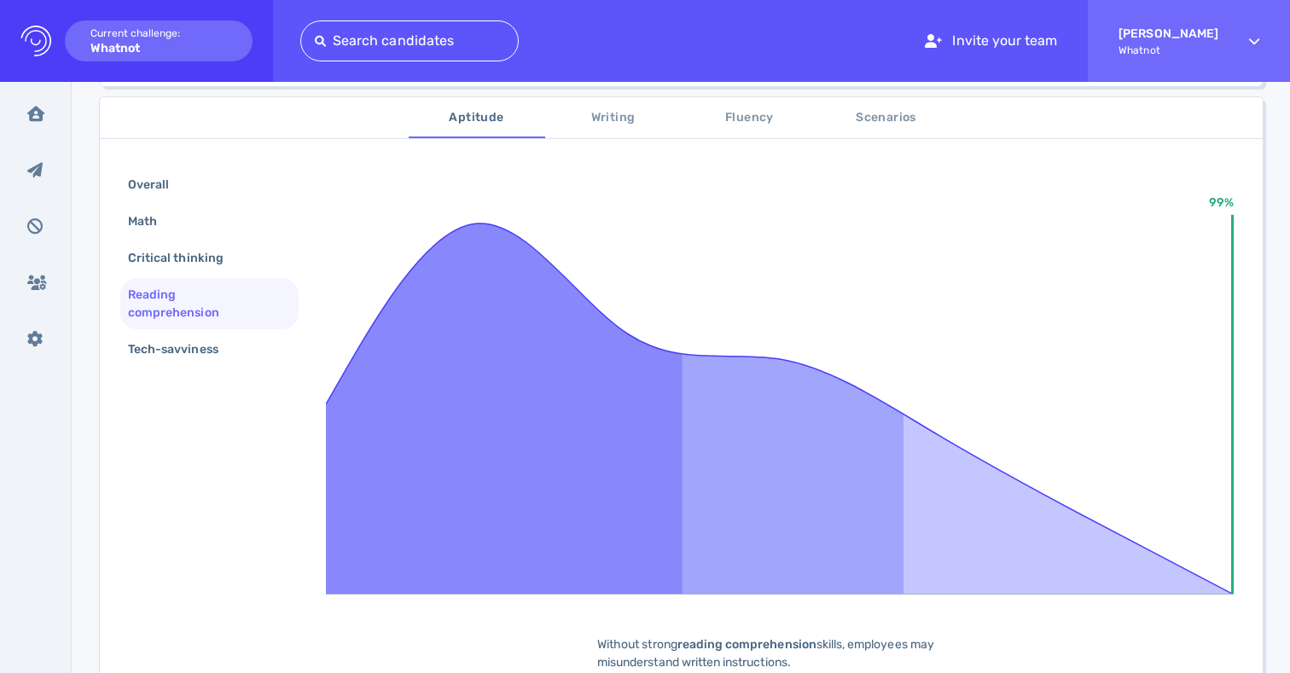
click at [165, 326] on div "Reading comprehension" at bounding box center [209, 303] width 178 height 51
click at [167, 361] on div "Tech-savviness" at bounding box center [182, 349] width 114 height 25
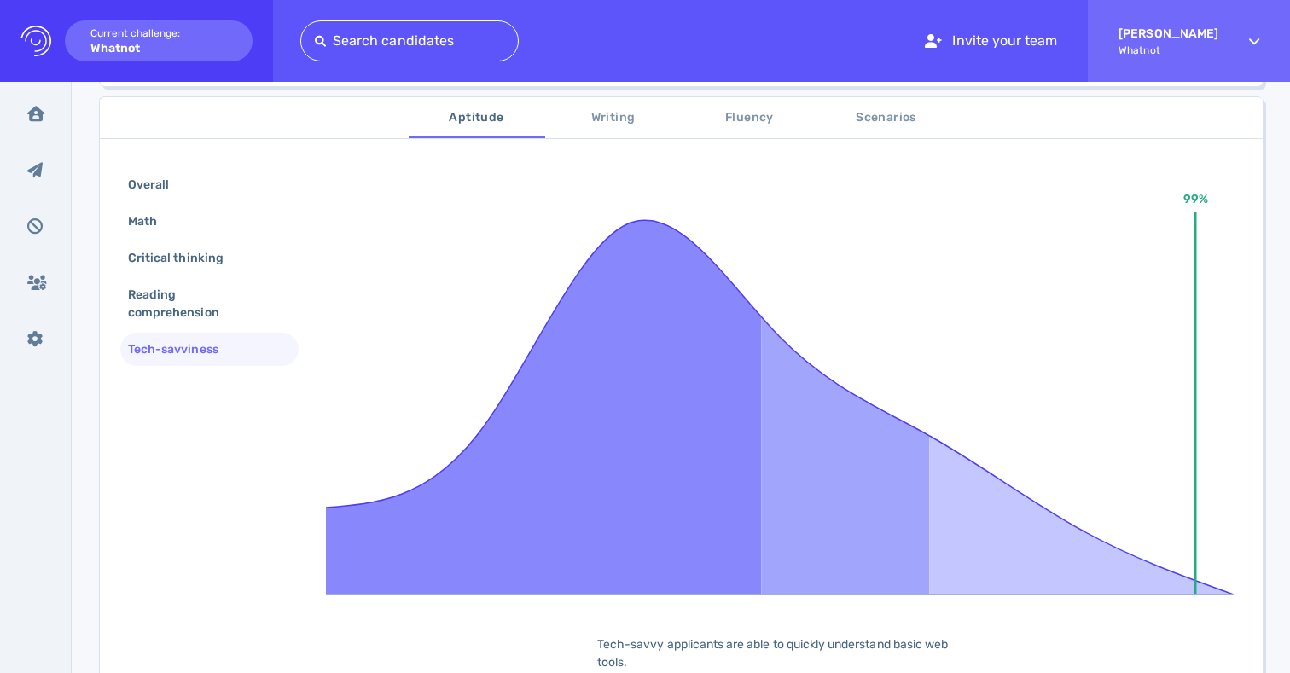
scroll to position [0, 0]
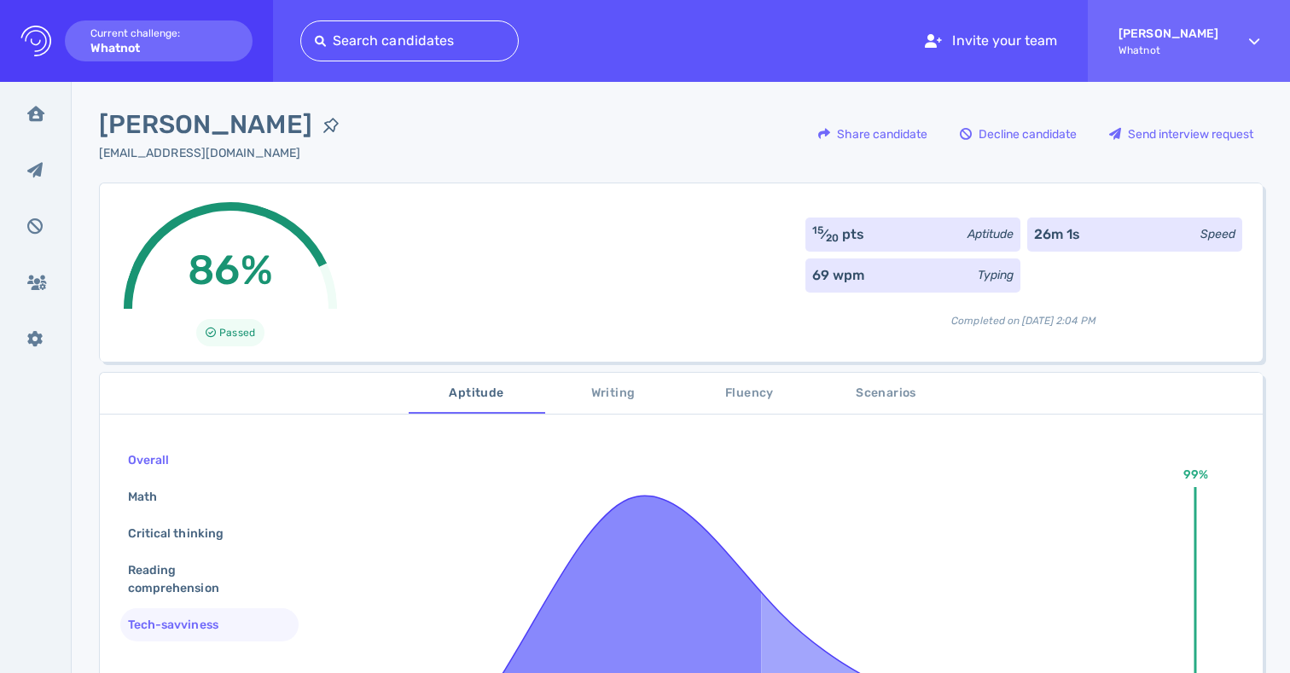
click at [154, 472] on div "Overall" at bounding box center [157, 460] width 65 height 25
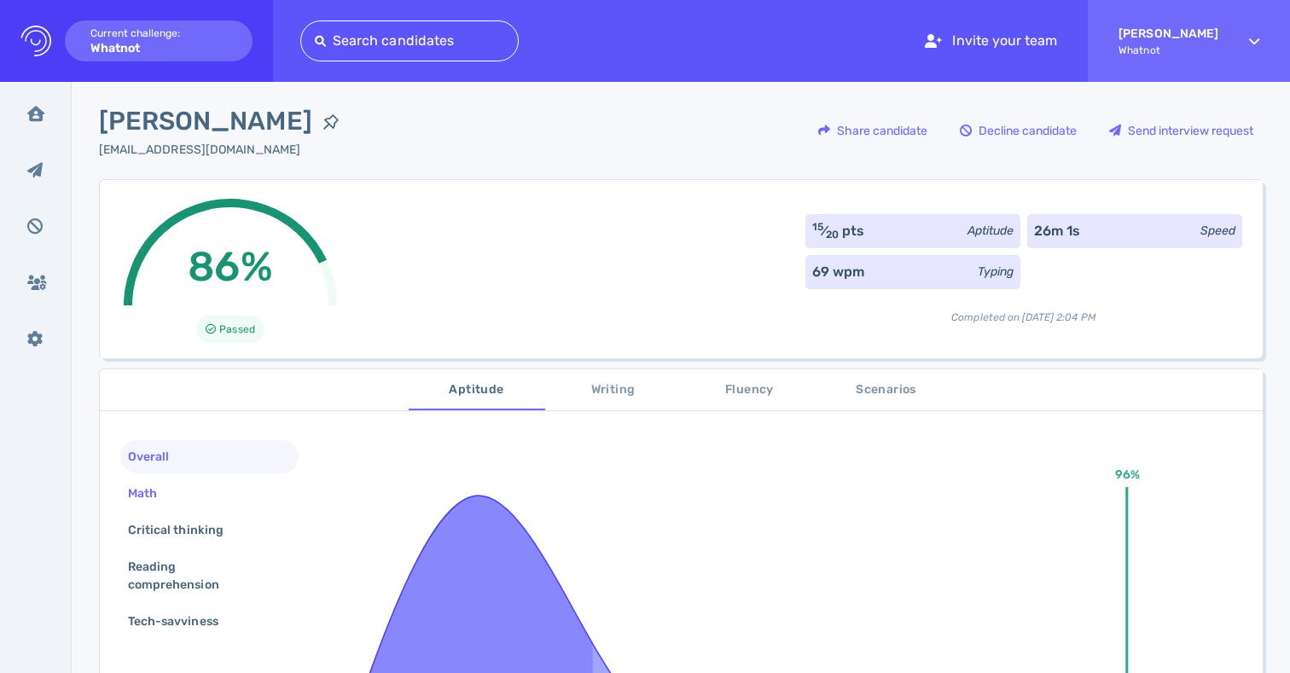
click at [151, 483] on div "Math" at bounding box center [151, 493] width 53 height 25
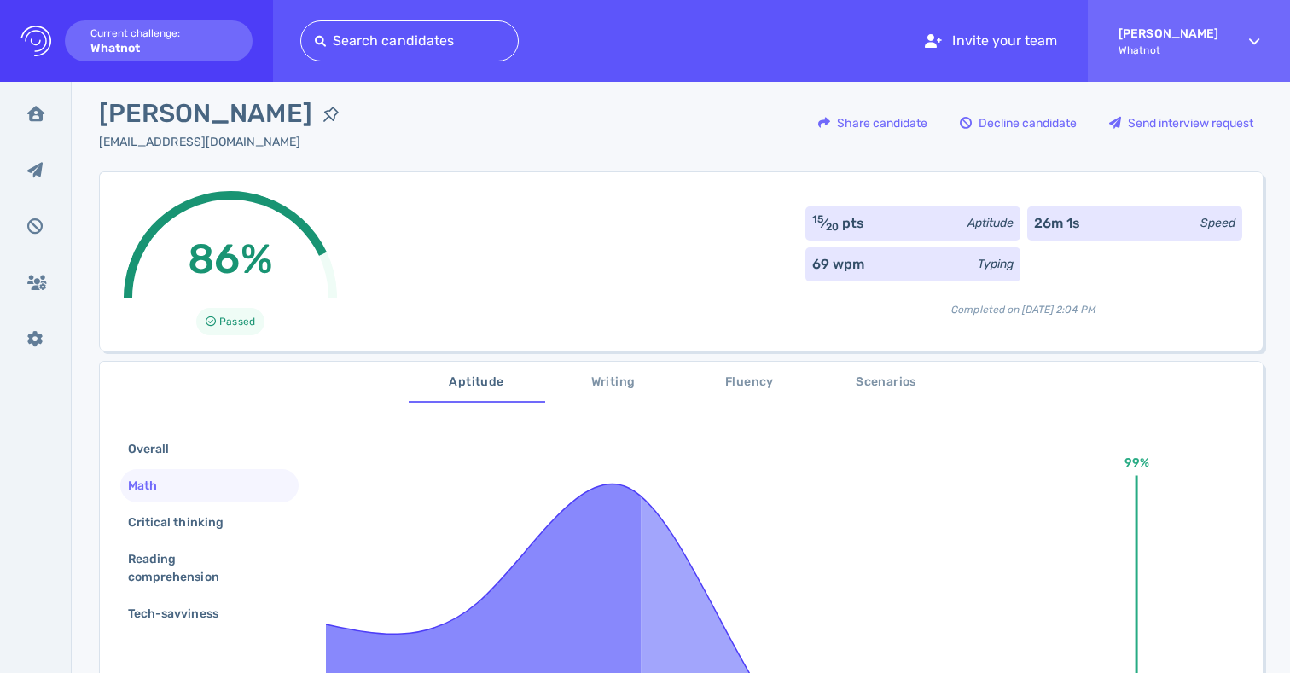
scroll to position [122, 0]
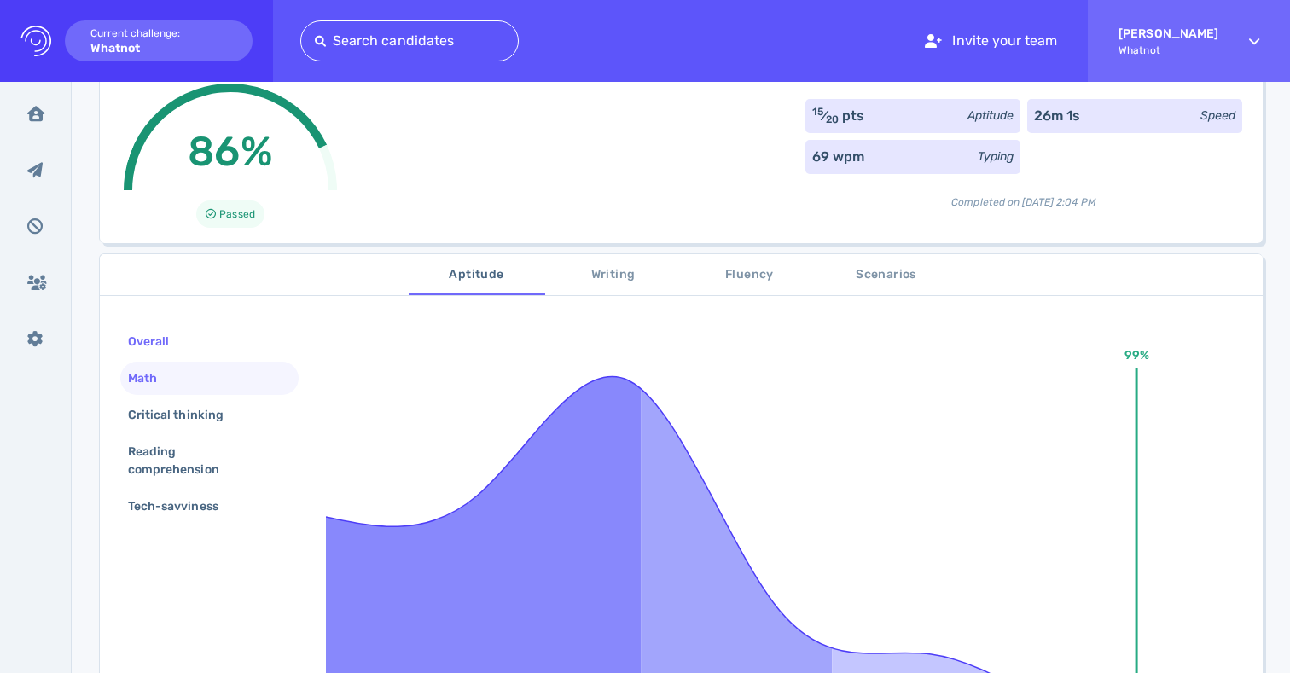
click at [159, 349] on div "Overall" at bounding box center [157, 341] width 65 height 25
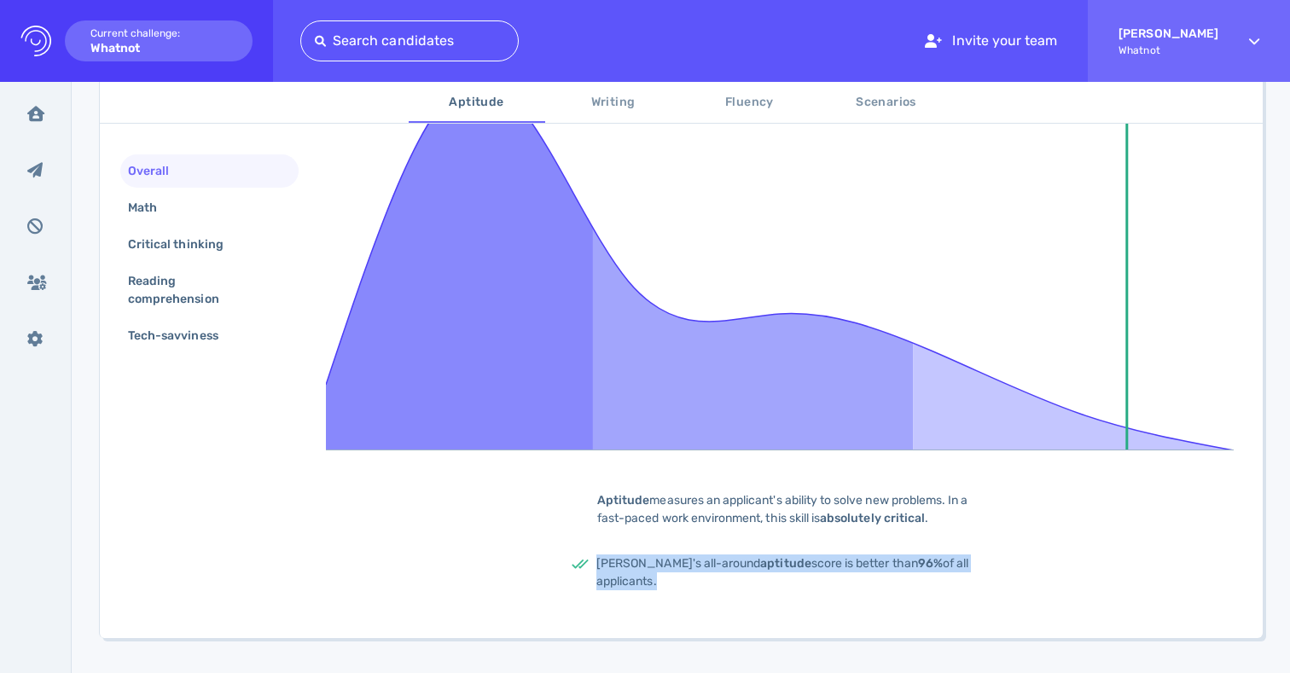
scroll to position [456, 0]
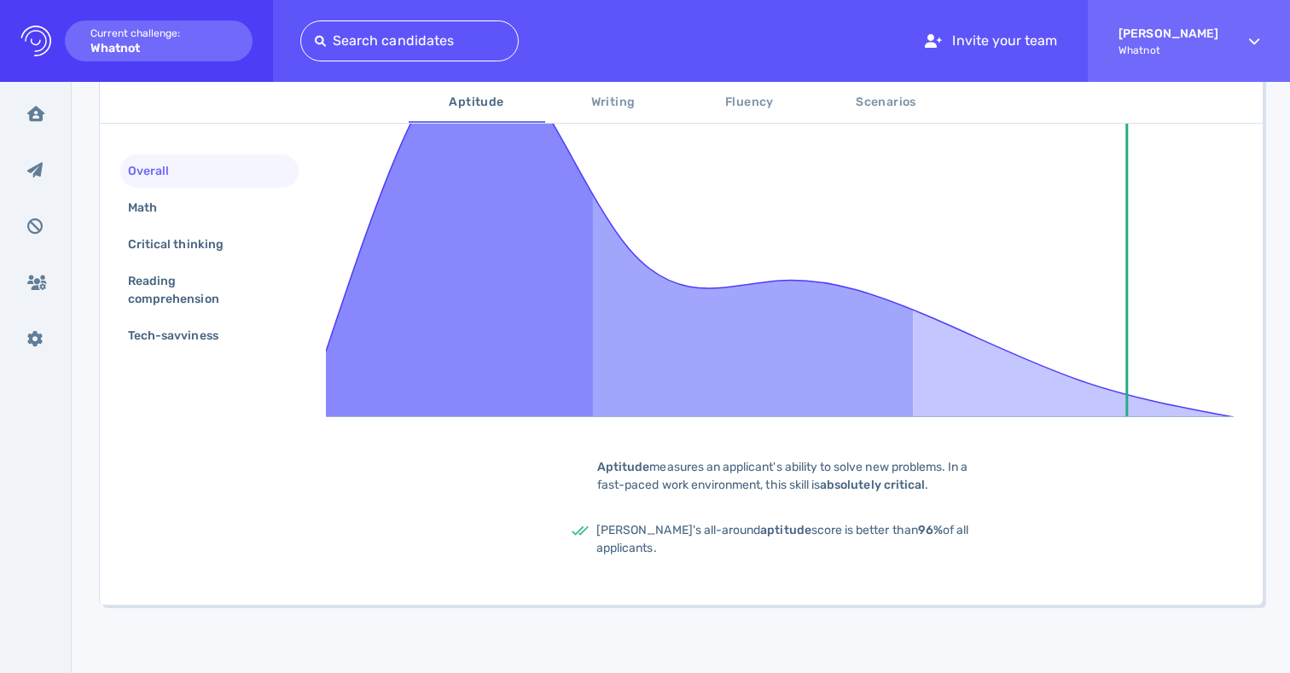
click at [648, 455] on div "96% Aptitude measures an applicant's ability to solve new problems. In a fast-p…" at bounding box center [784, 288] width 916 height 594
click at [654, 468] on div "96% Aptitude measures an applicant's ability to solve new problems. In a fast-p…" at bounding box center [784, 288] width 916 height 594
click at [654, 468] on div "Aptitude measures an applicant's ability to solve new problems. In a fast-paced…" at bounding box center [784, 476] width 426 height 36
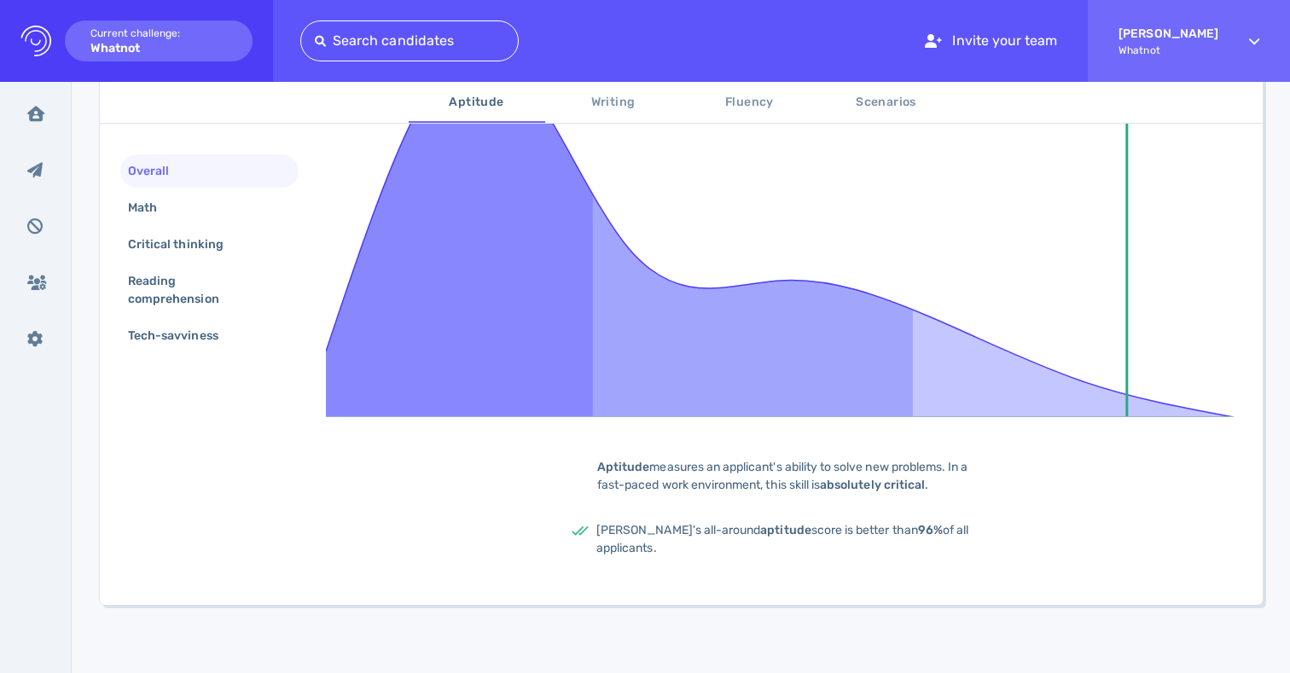
click at [657, 469] on div "Aptitude measures an applicant's ability to solve new problems. In a fast-paced…" at bounding box center [784, 476] width 426 height 36
click at [639, 548] on span "[PERSON_NAME]'s all-around aptitude score is better than 96% of all applicants." at bounding box center [782, 539] width 372 height 32
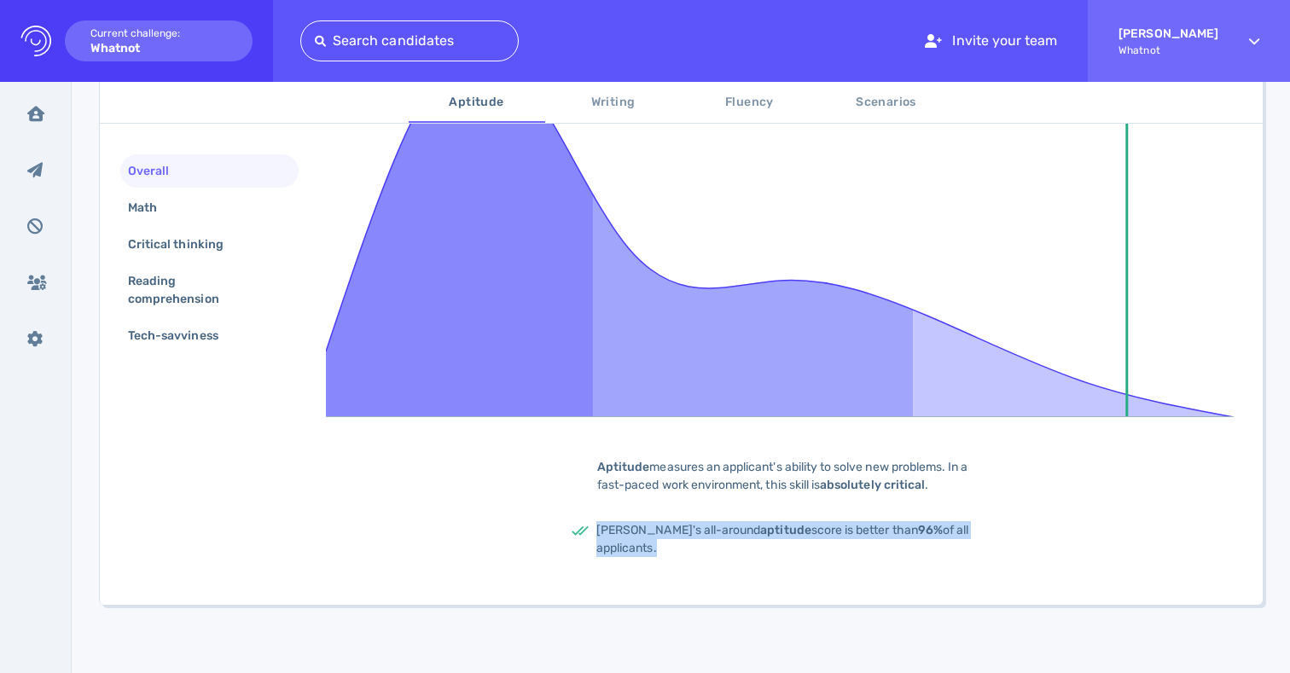
click at [639, 548] on span "[PERSON_NAME]'s all-around aptitude score is better than 96% of all applicants." at bounding box center [782, 539] width 372 height 32
drag, startPoint x: 639, startPoint y: 548, endPoint x: 786, endPoint y: 541, distance: 146.9
click at [641, 548] on span "[PERSON_NAME]'s all-around aptitude score is better than 96% of all applicants." at bounding box center [782, 539] width 372 height 32
drag, startPoint x: 791, startPoint y: 542, endPoint x: 773, endPoint y: 540, distance: 18.0
click at [791, 542] on div "[PERSON_NAME]'s all-around aptitude score is better than 96% of all applicants." at bounding box center [783, 539] width 374 height 36
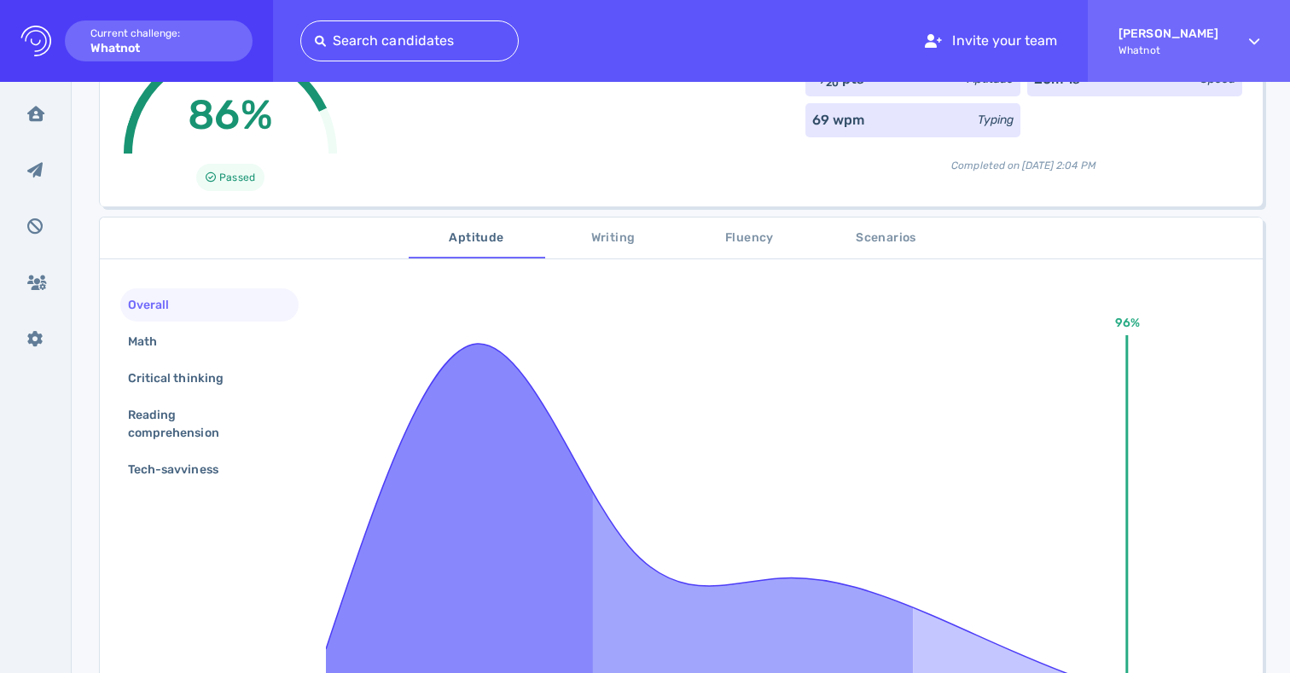
scroll to position [161, 0]
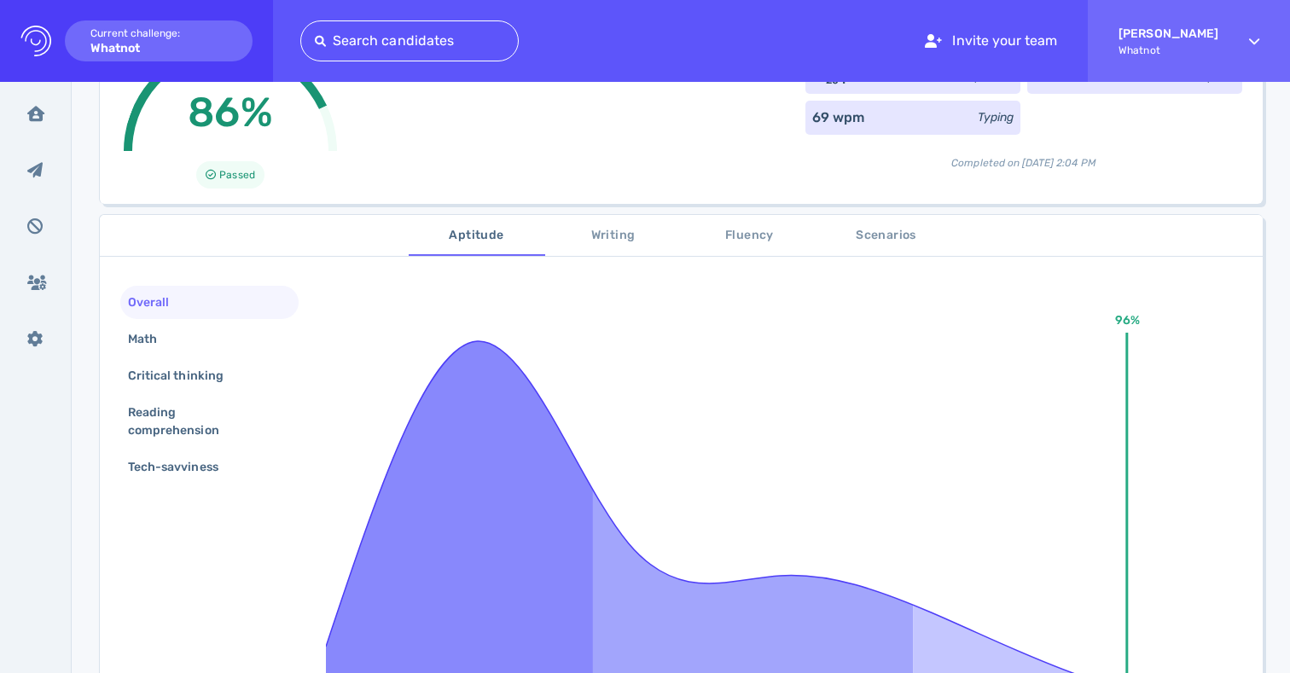
click at [477, 171] on div "86% Passed 15 ⁄ 20 pts Aptitude 26m 1s Speed 69 wpm Typing Completed on [DATE] …" at bounding box center [680, 114] width 1163 height 179
